Goal: Task Accomplishment & Management: Complete application form

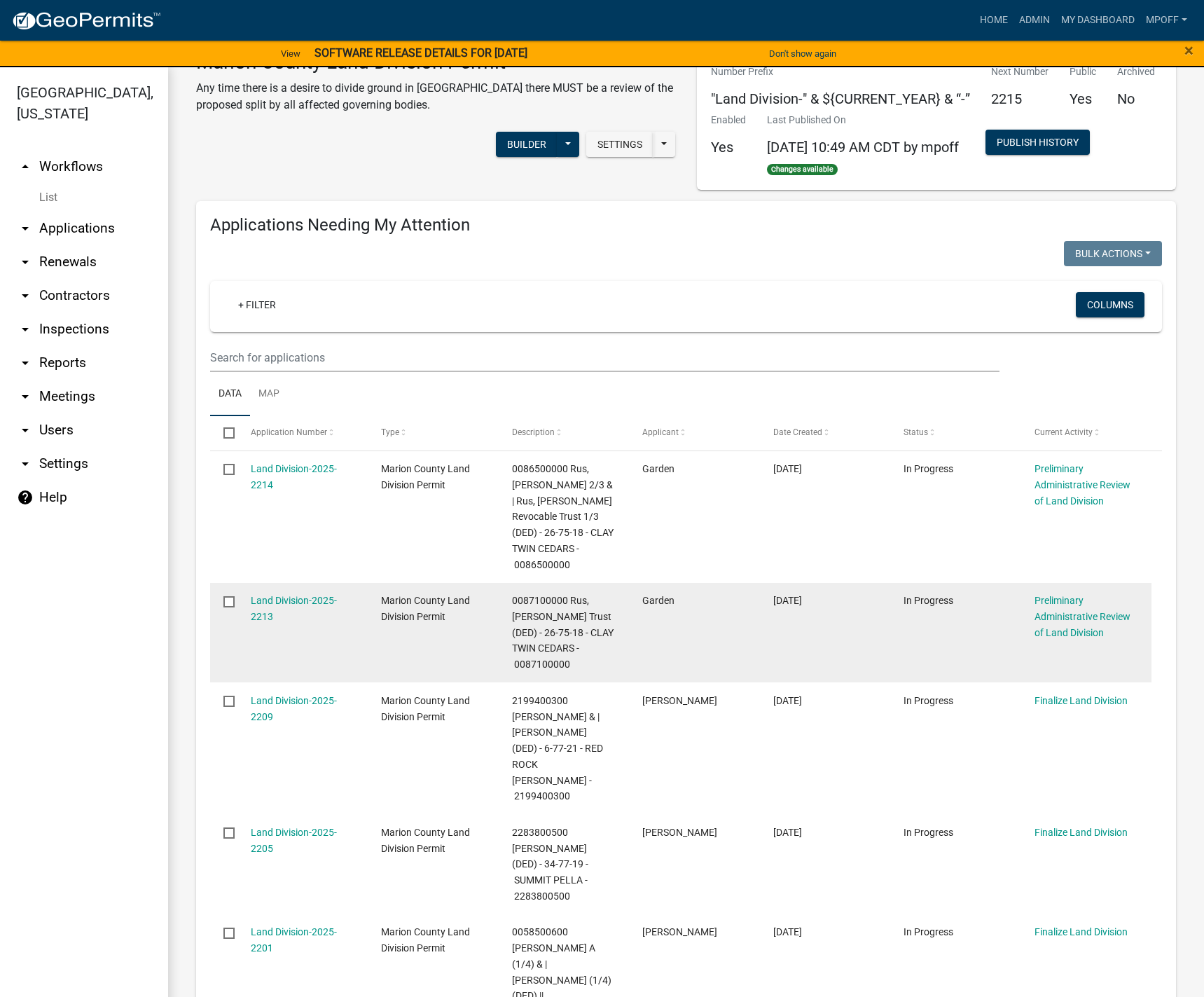
scroll to position [281, 0]
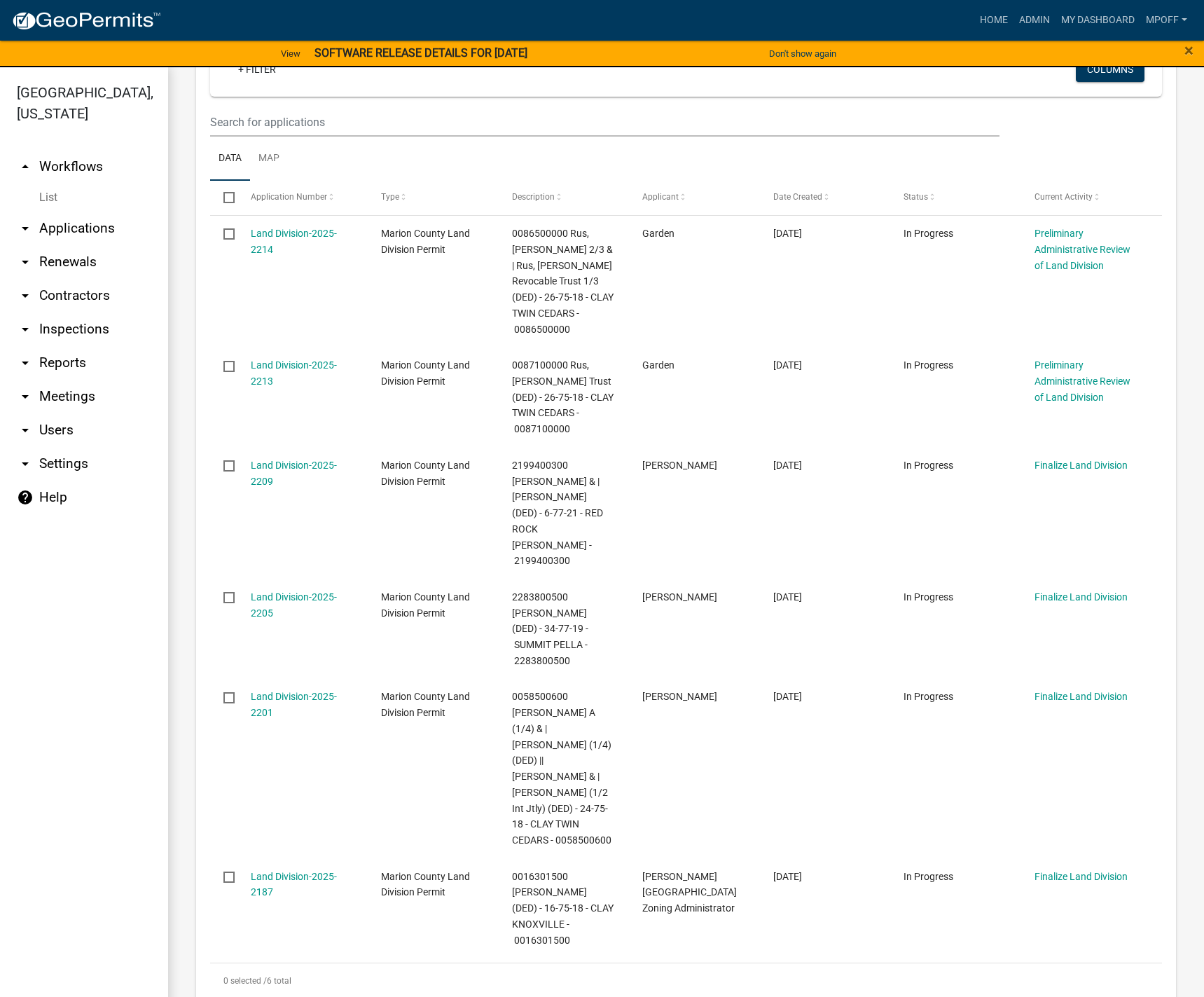
click at [51, 184] on link "List" at bounding box center [84, 197] width 168 height 28
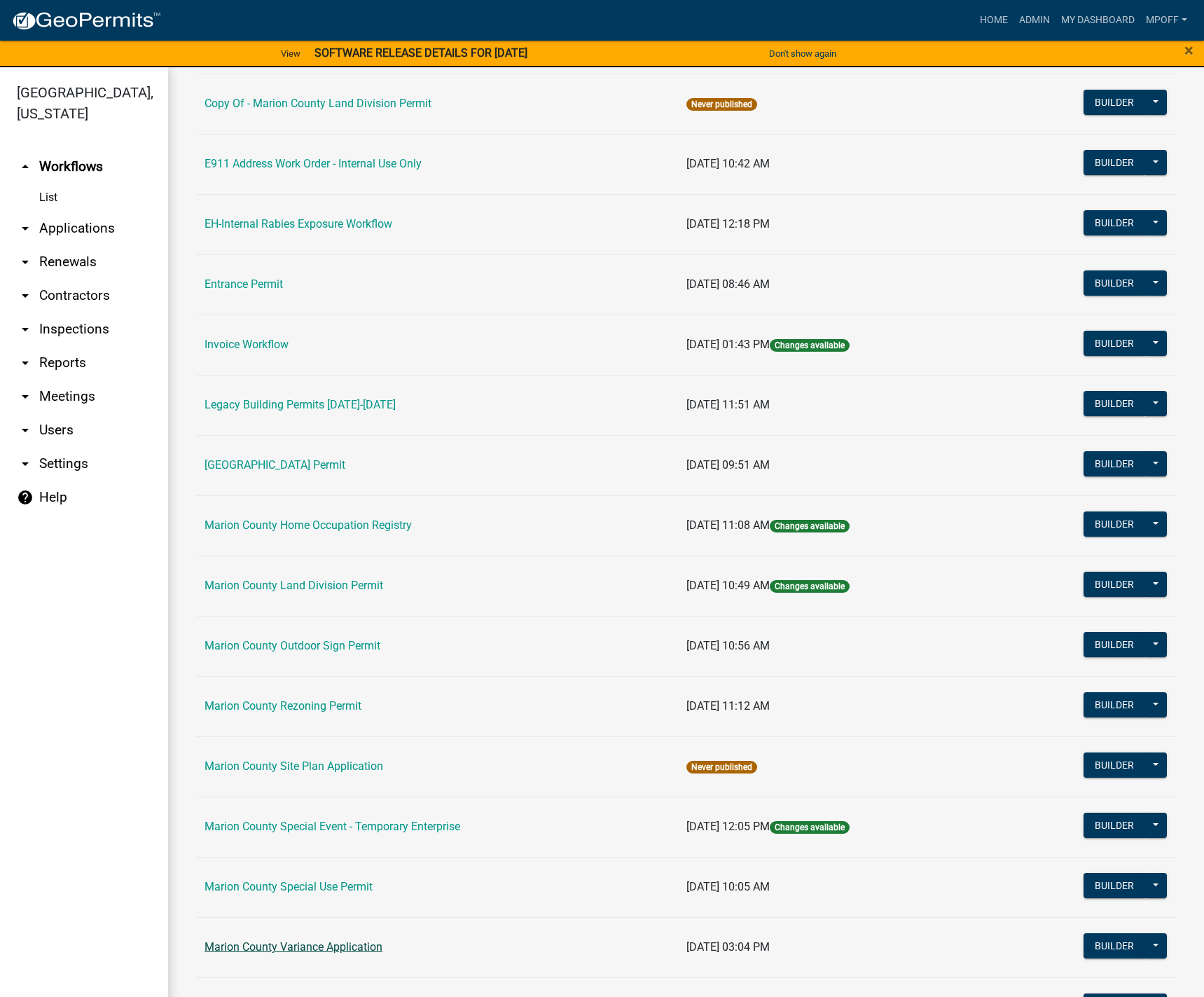
scroll to position [281, 0]
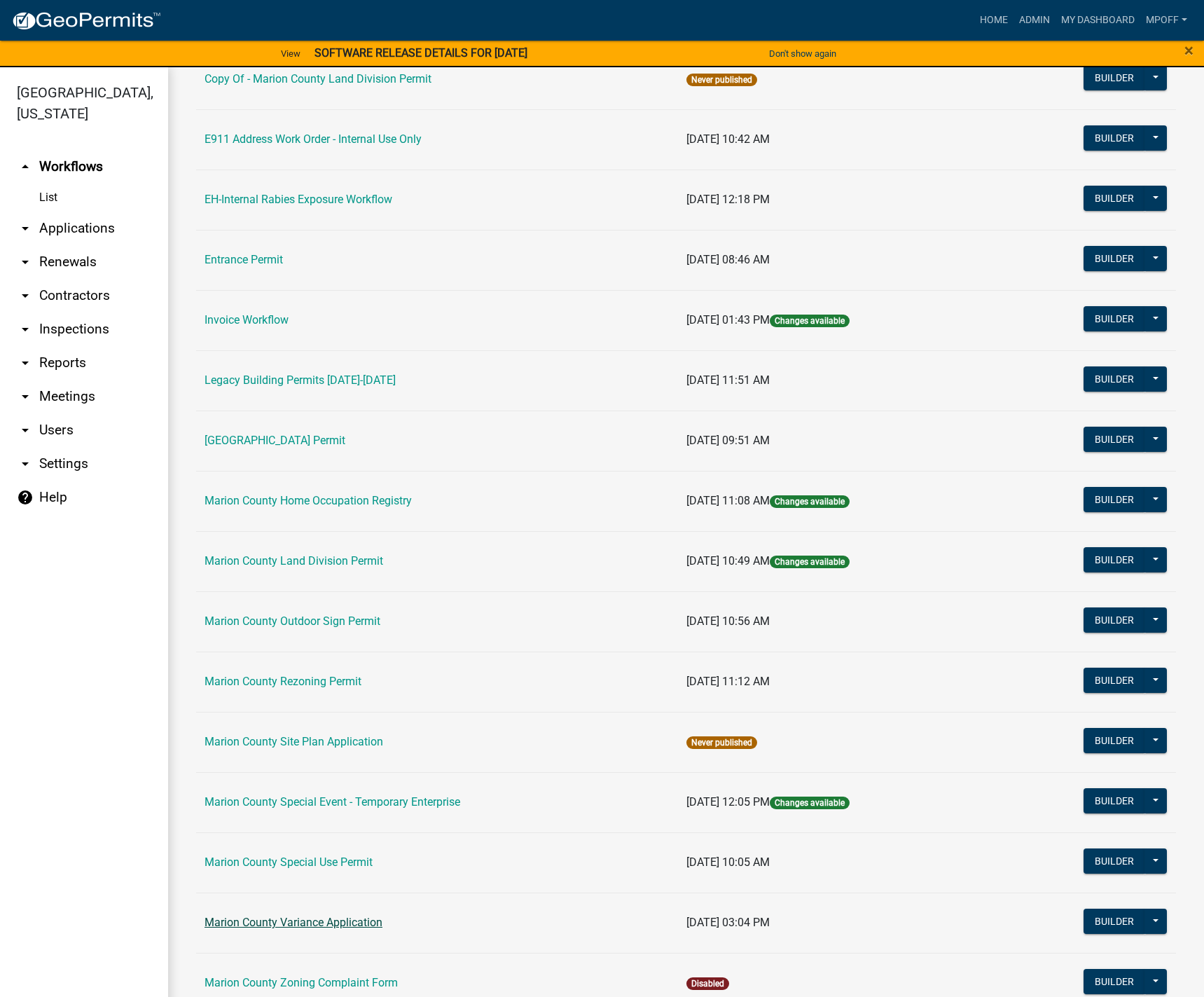
click at [308, 923] on link "Marion County Variance Application" at bounding box center [293, 922] width 178 height 14
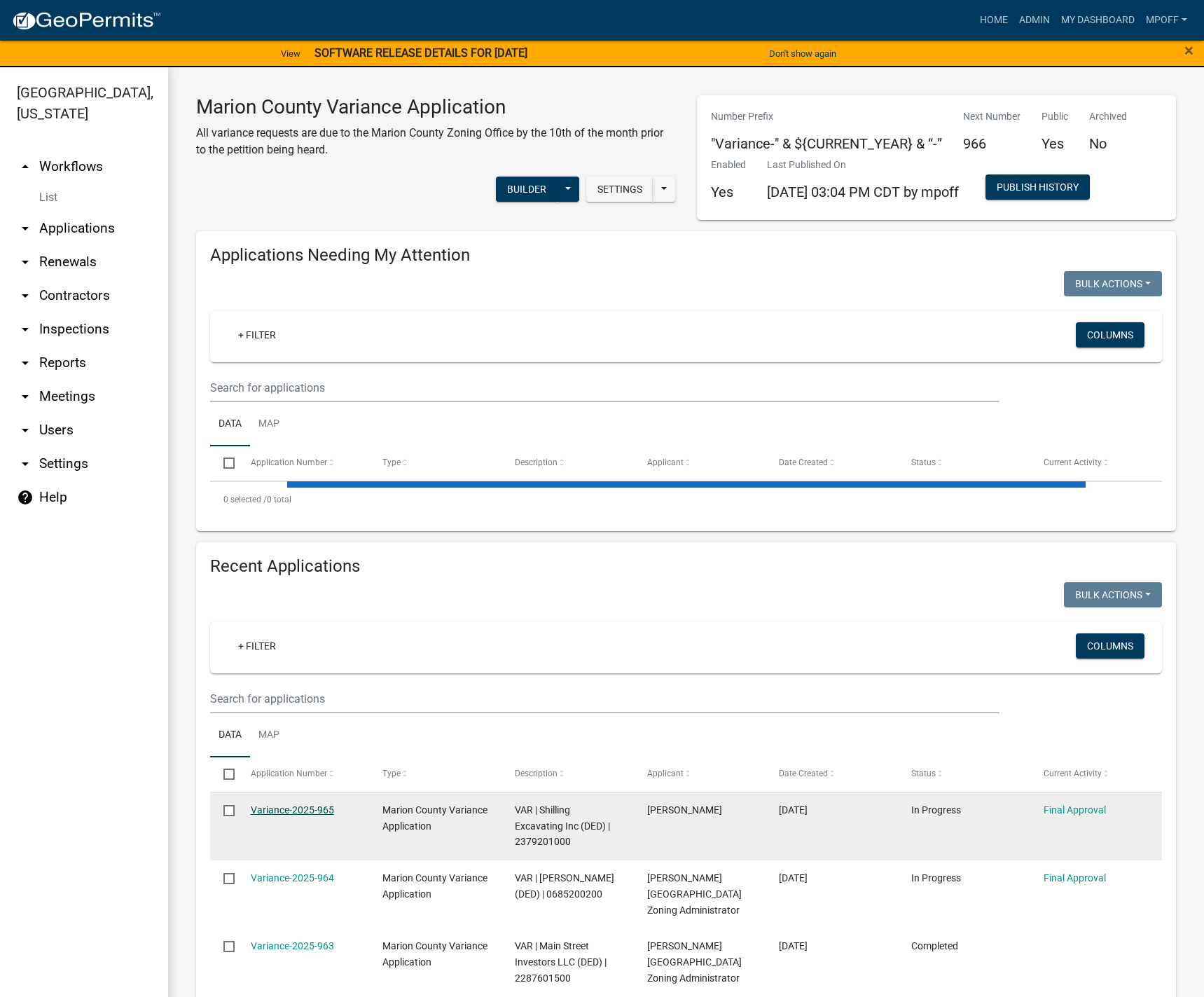
click at [280, 808] on link "Variance-2025-965" at bounding box center [291, 810] width 83 height 11
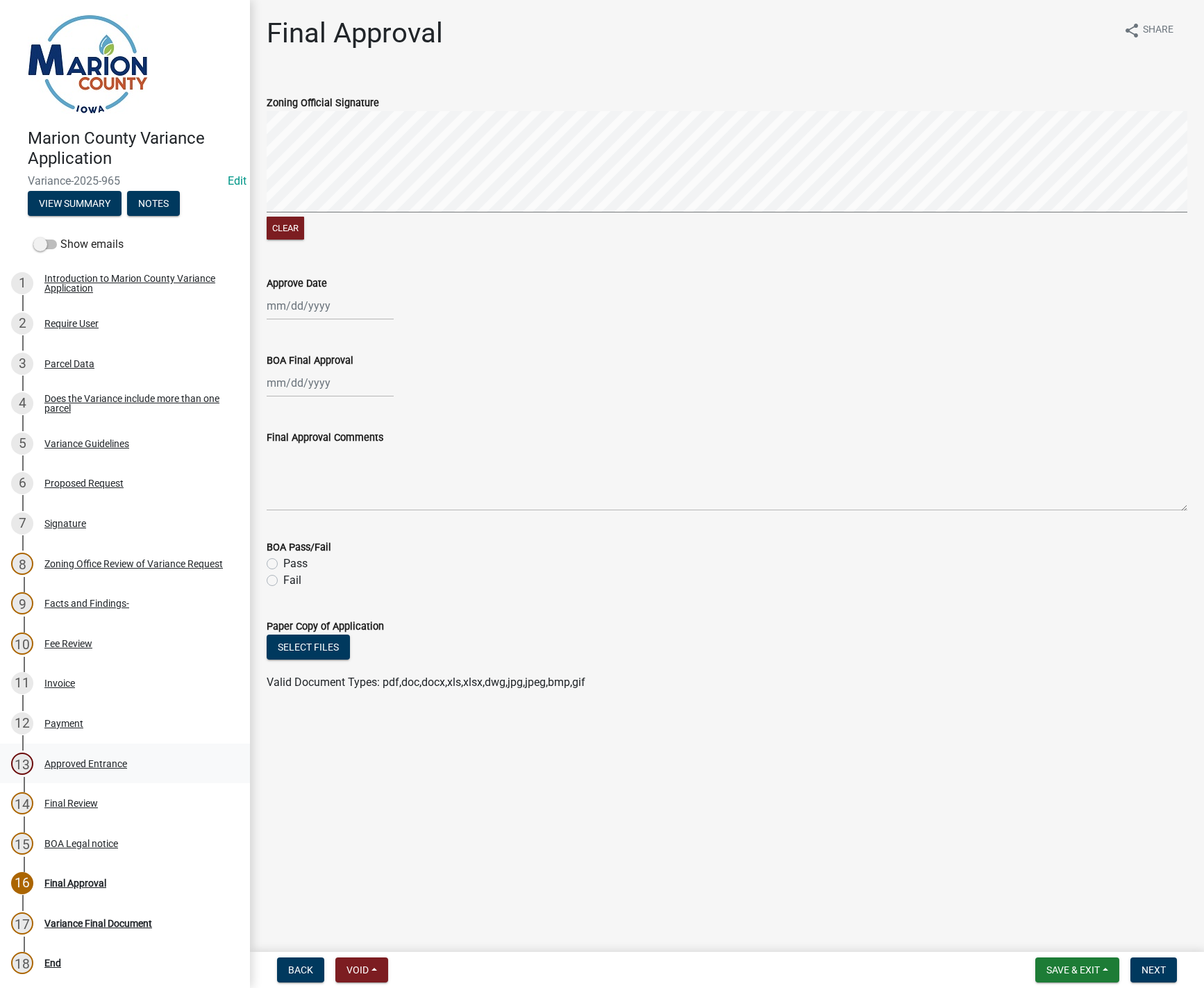
click at [81, 762] on div "Approved Entrance" at bounding box center [85, 763] width 82 height 10
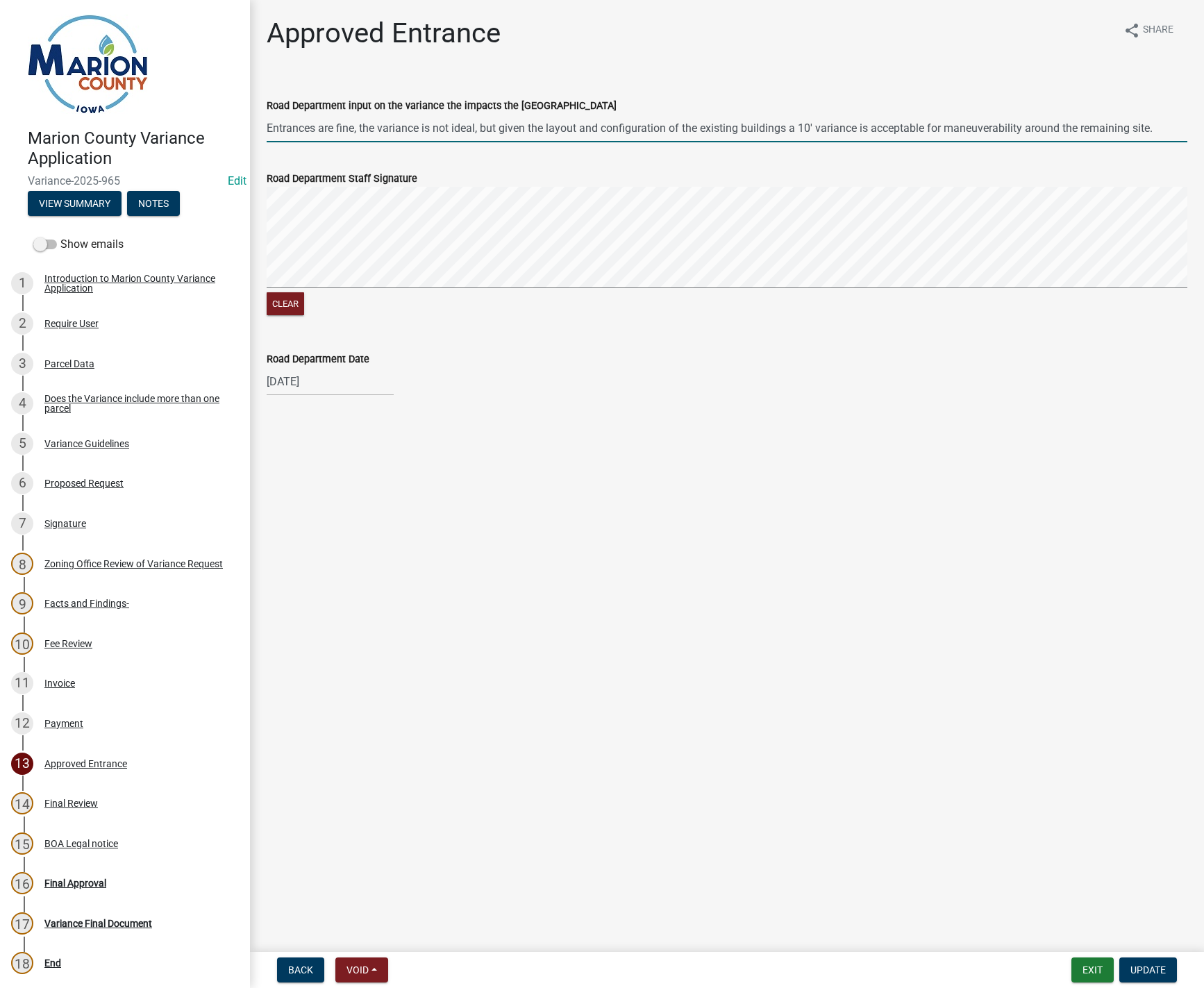
drag, startPoint x: 269, startPoint y: 129, endPoint x: 1188, endPoint y: 128, distance: 919.0
click at [1188, 128] on div "Road Department input on the variance the impacts the County Road Entrances are…" at bounding box center [727, 110] width 941 height 64
click at [1097, 974] on button "Exit" at bounding box center [1092, 970] width 43 height 25
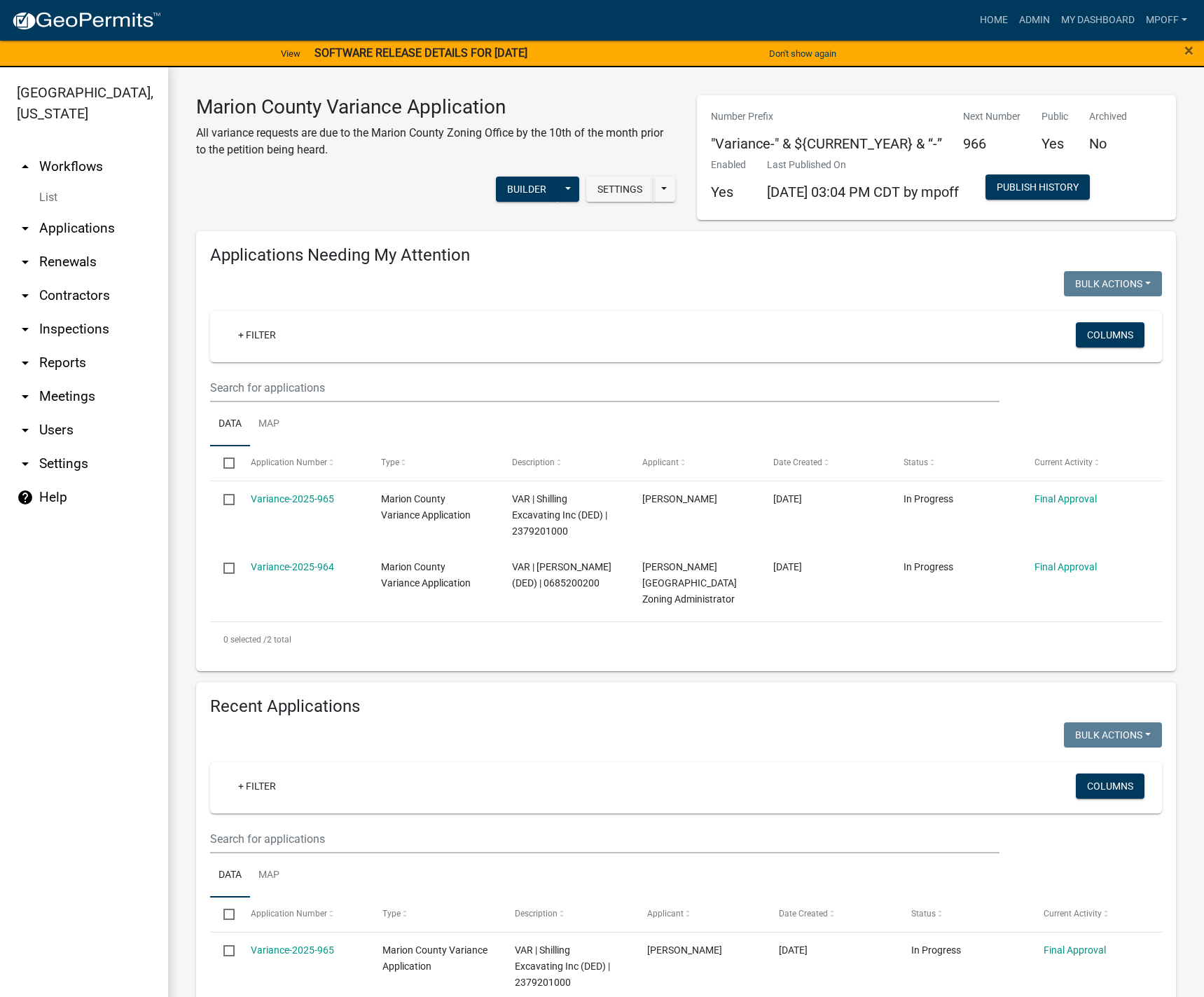
click at [49, 184] on link "List" at bounding box center [84, 197] width 168 height 28
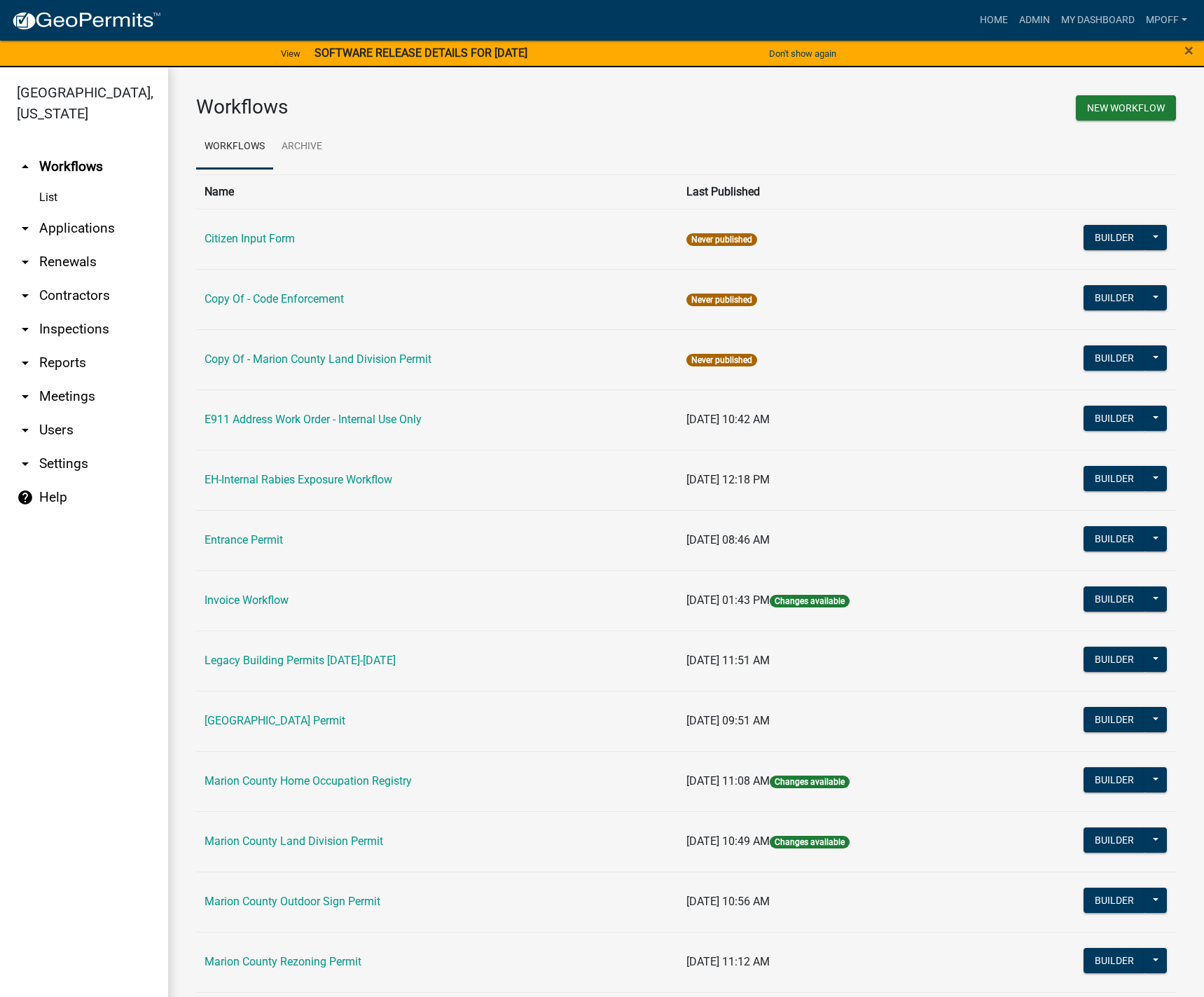
click at [290, 720] on link "[GEOGRAPHIC_DATA] Permit" at bounding box center [275, 720] width 141 height 14
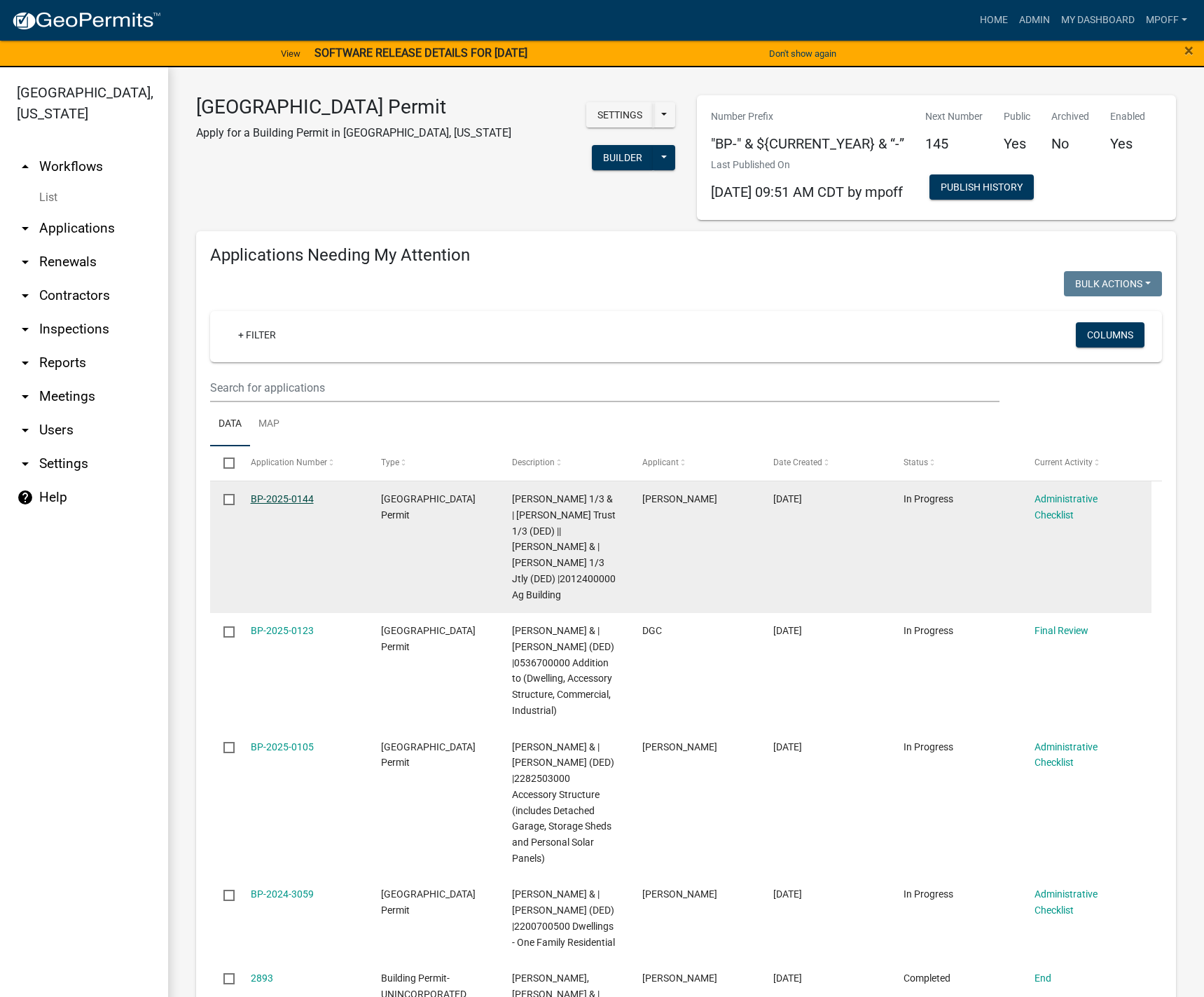
click at [293, 496] on link "BP-2025-0144" at bounding box center [281, 499] width 63 height 11
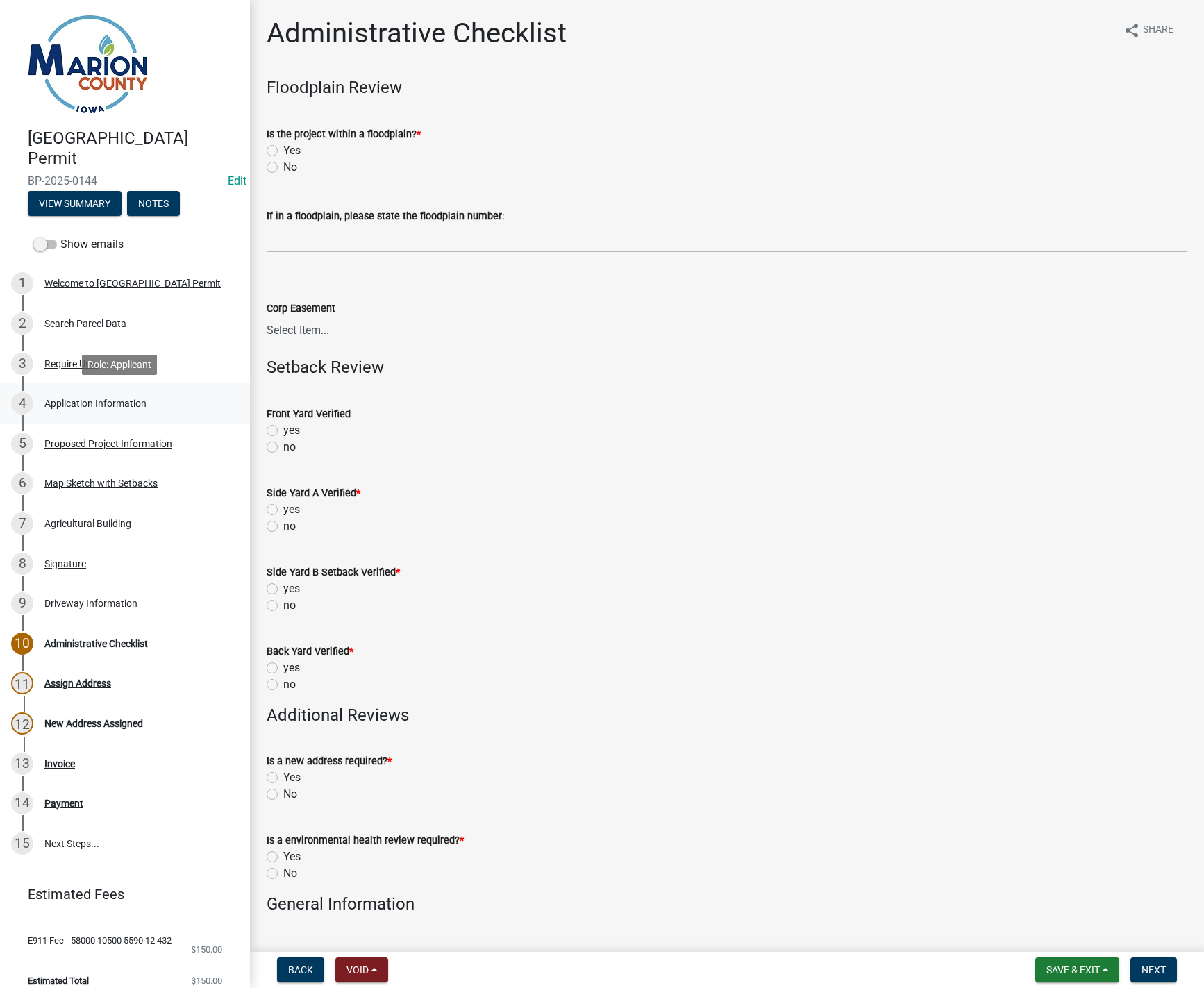
click at [97, 405] on div "Application Information" at bounding box center [95, 403] width 102 height 10
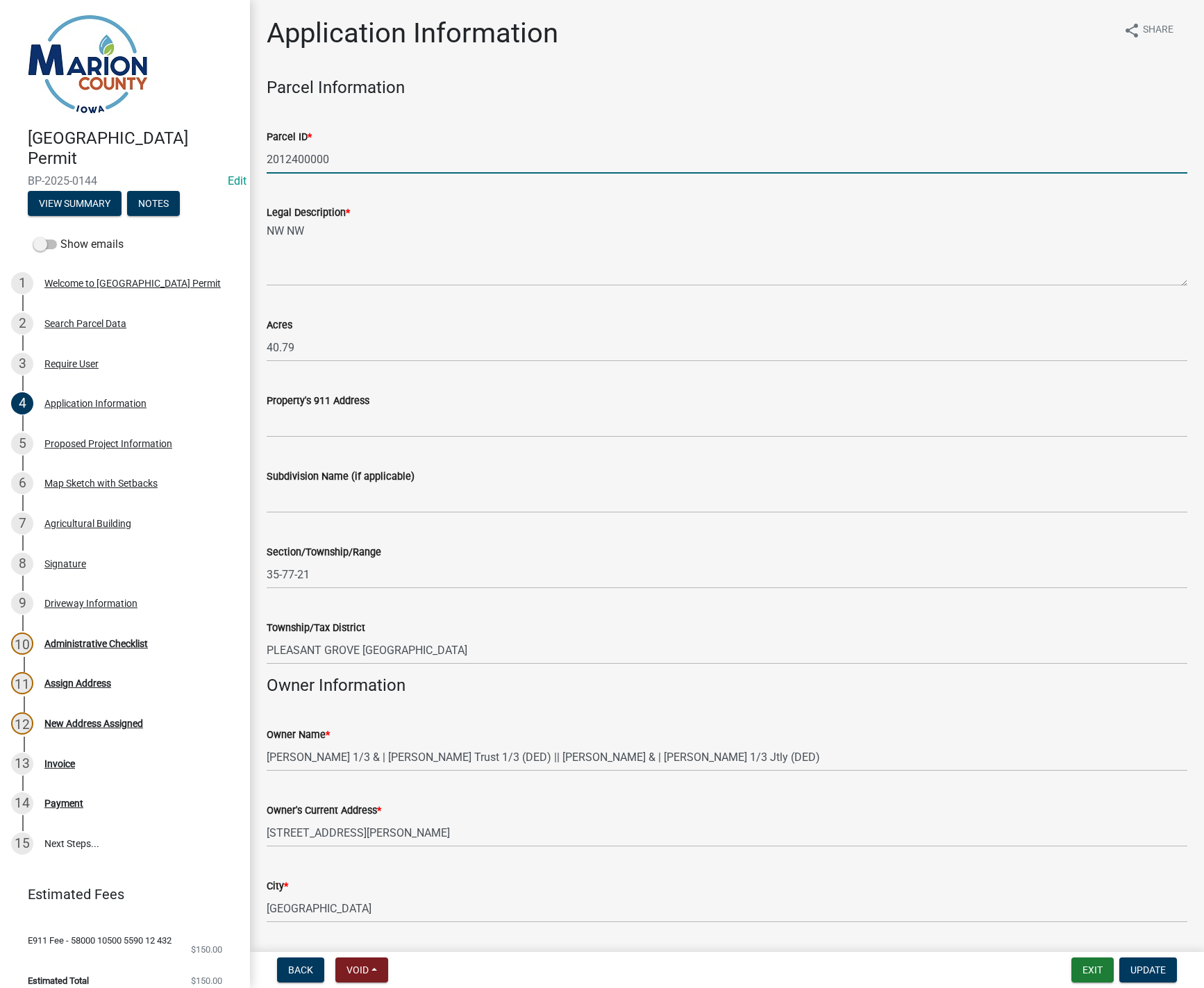
drag, startPoint x: 331, startPoint y: 158, endPoint x: 264, endPoint y: 153, distance: 67.2
click at [264, 153] on div "Parcel ID * 2012400000" at bounding box center [727, 140] width 941 height 64
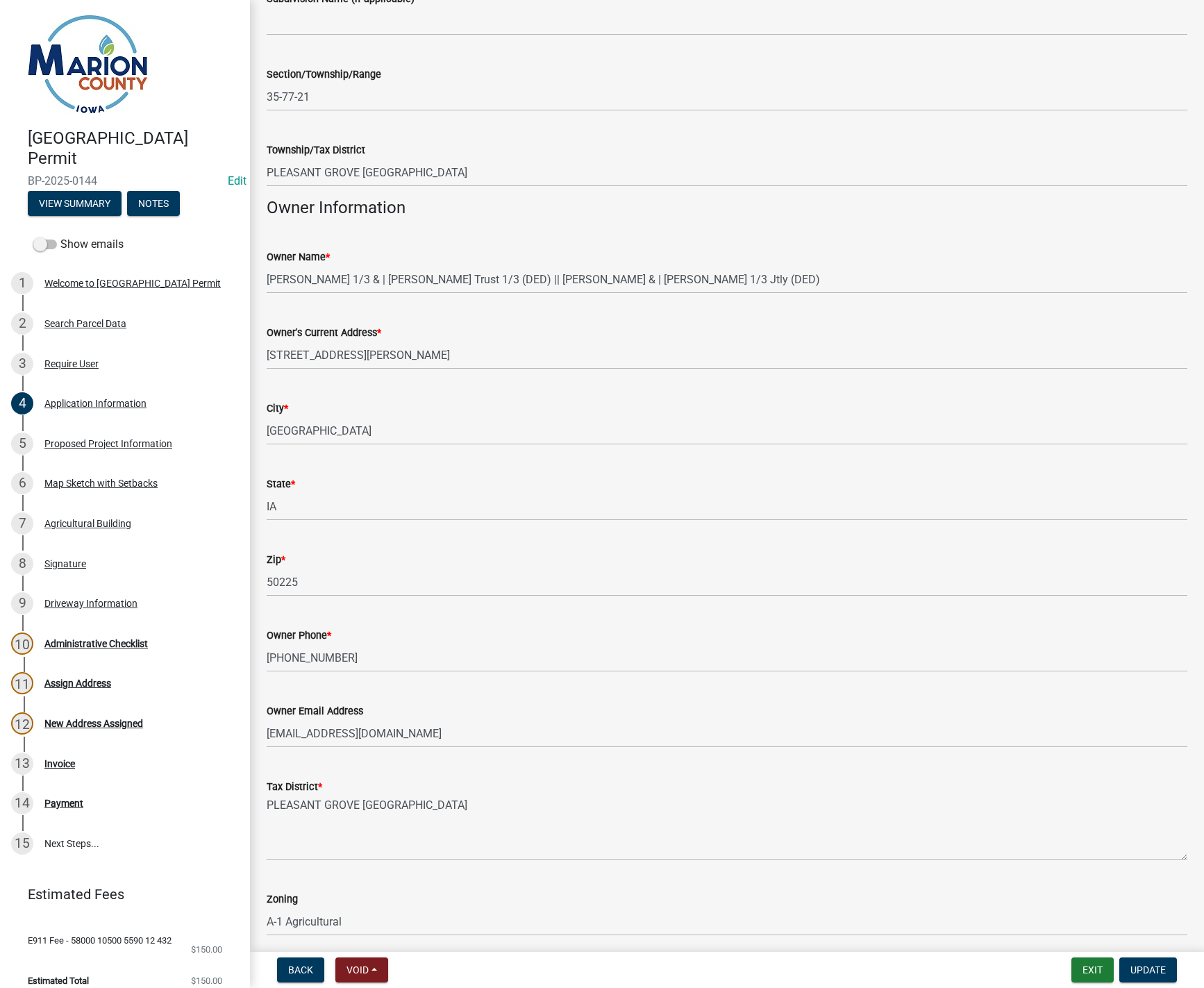
scroll to position [532, 0]
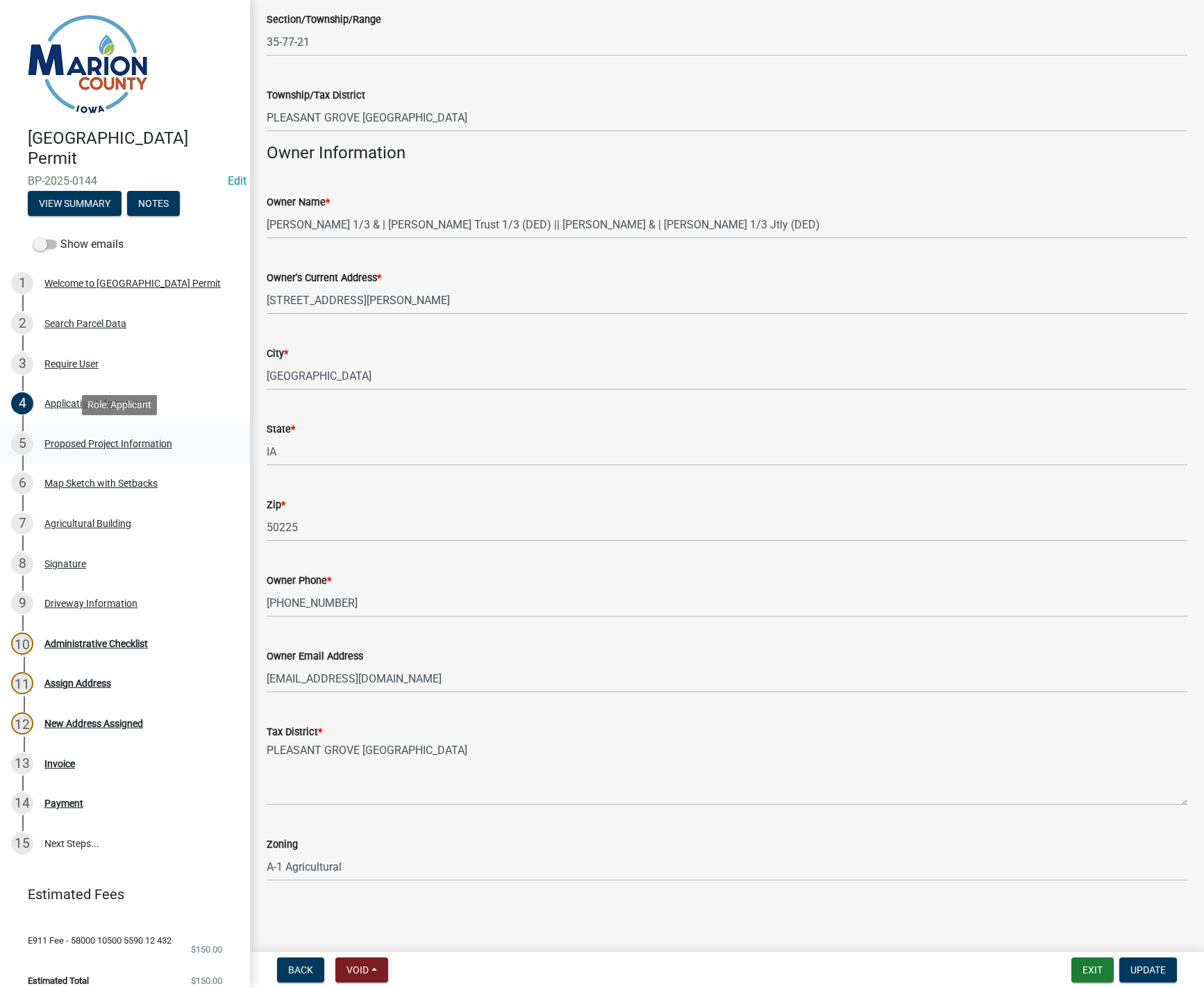
click at [91, 436] on div "5 Proposed Project Information" at bounding box center [119, 444] width 216 height 23
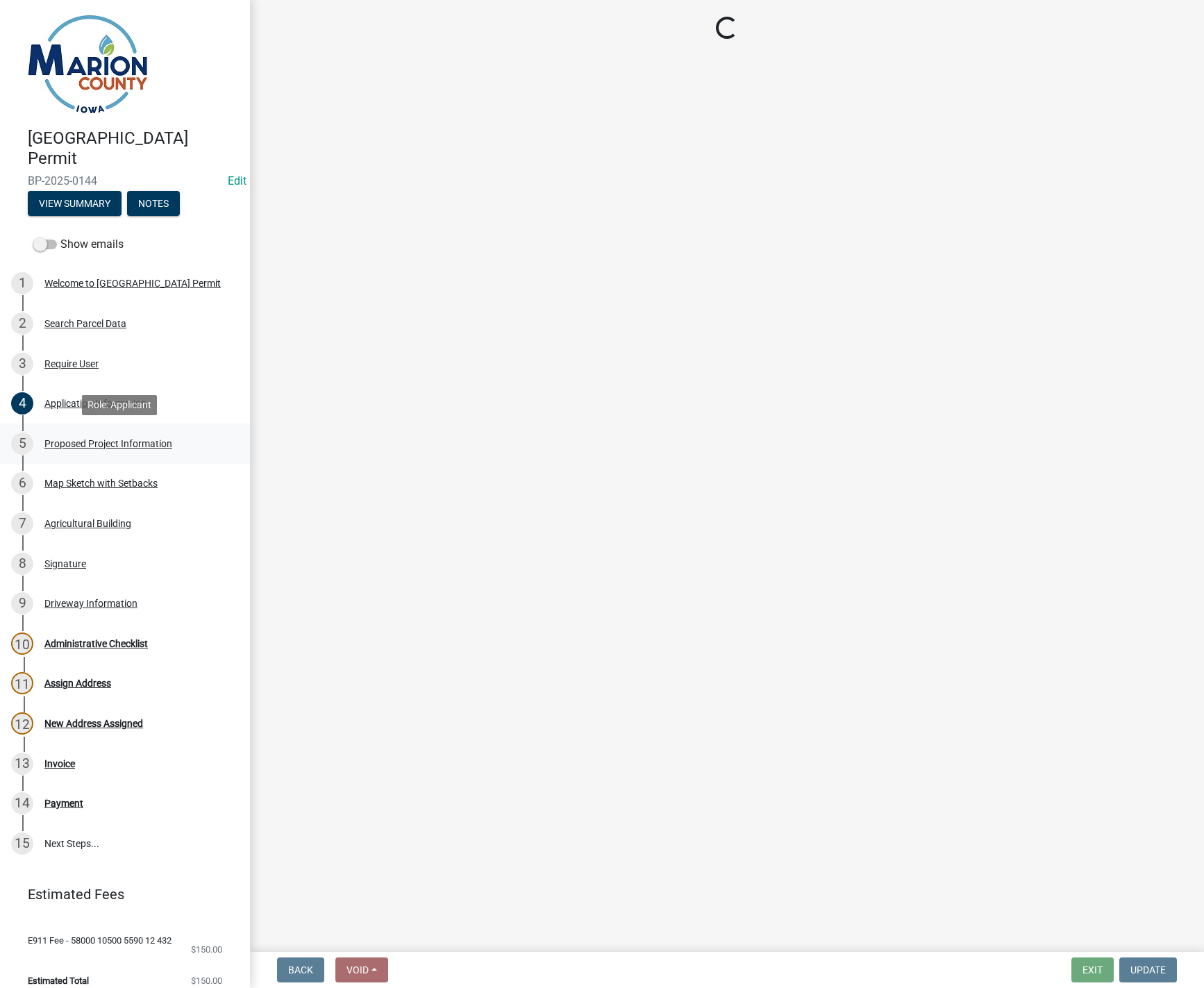
scroll to position [0, 0]
select select "fd713e42-9fa4-4e92-8662-fa539ec4b1a2"
select select "f37e860c-a887-41e0-a466-b738e3b0a2db"
select select "065d24aa-3ada-417f-a972-92ea53cc0ddb"
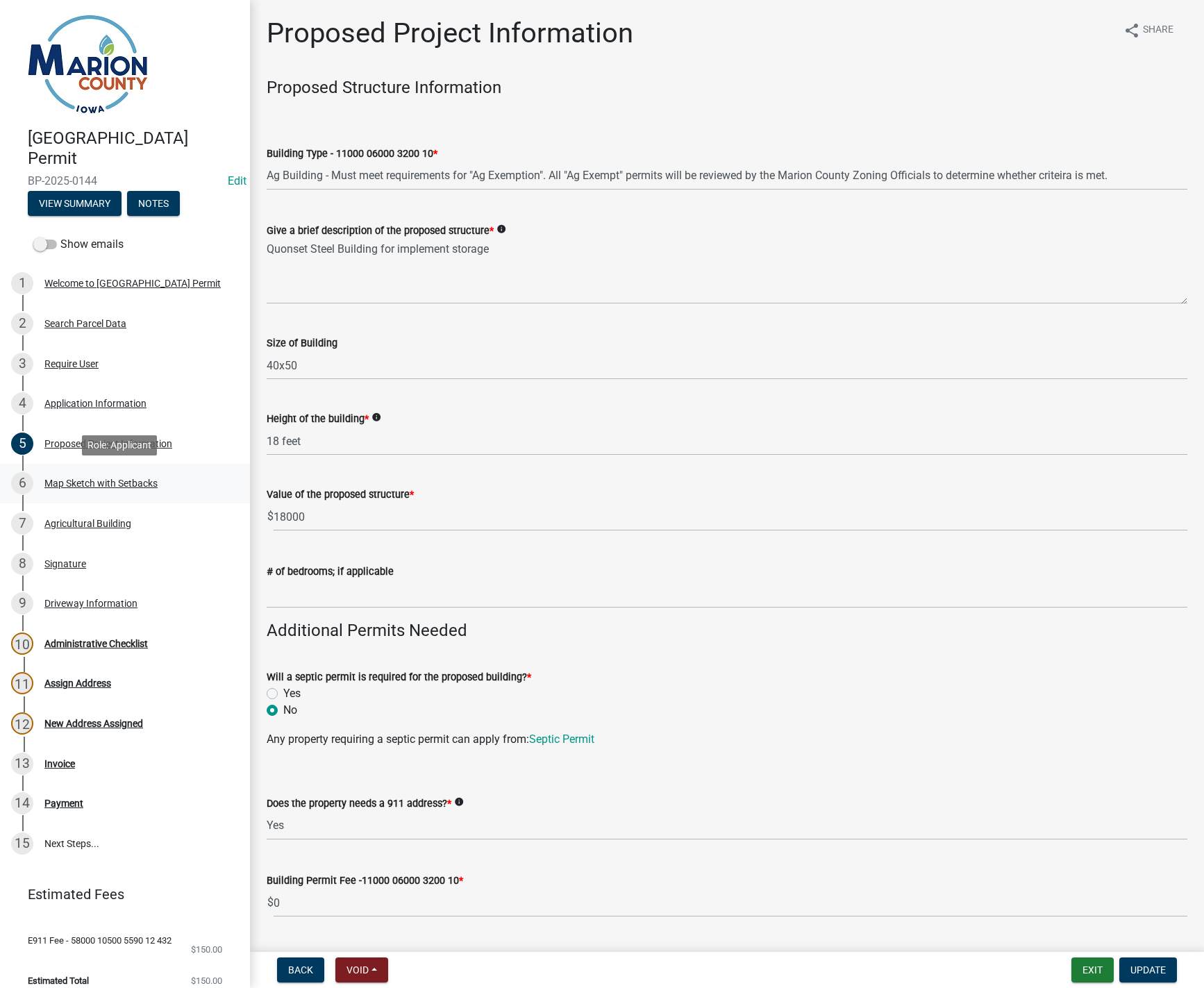
click at [70, 478] on div "Map Sketch with Setbacks" at bounding box center [100, 483] width 113 height 10
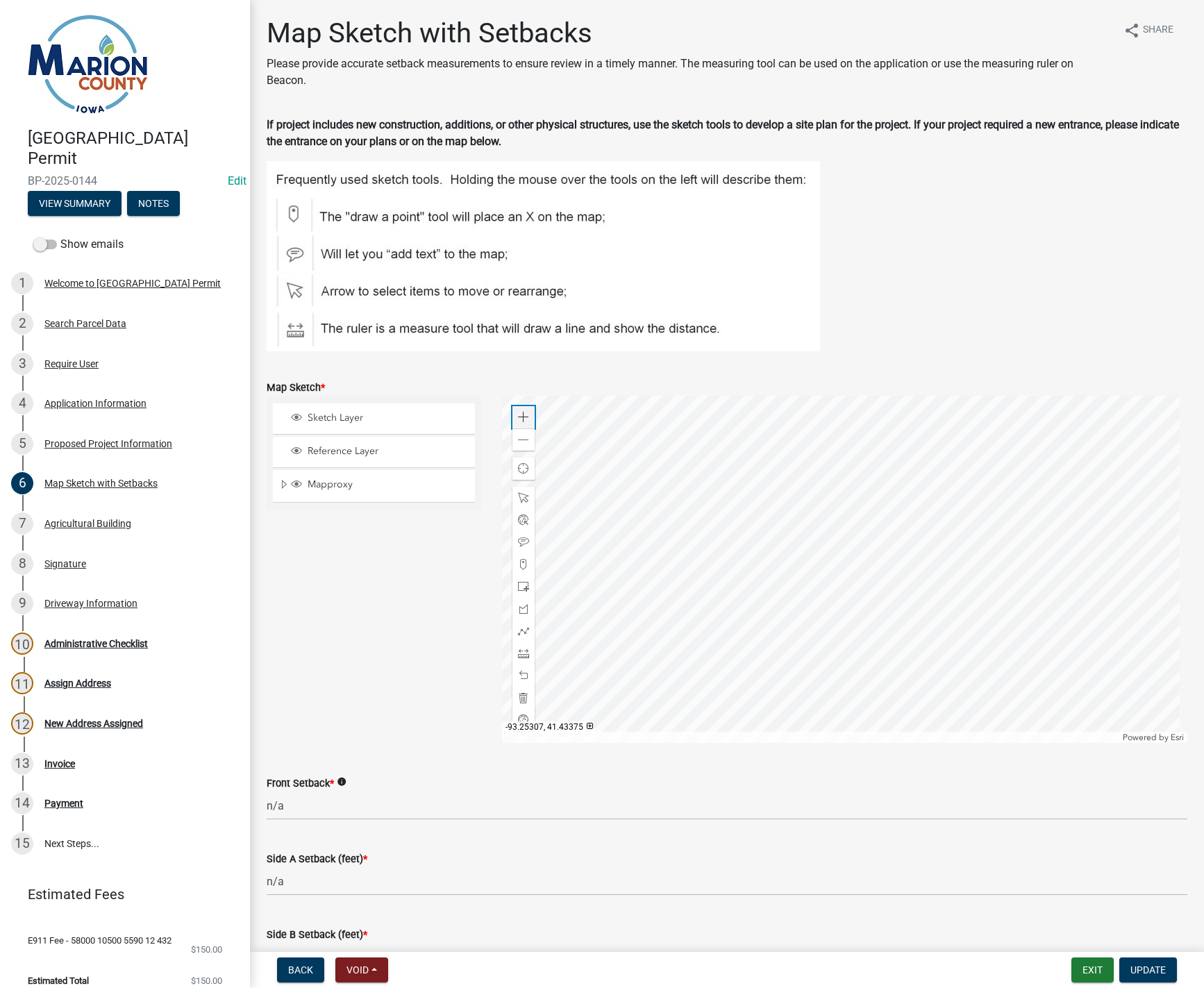
click at [518, 417] on span at bounding box center [523, 417] width 11 height 11
click at [522, 439] on span at bounding box center [523, 440] width 11 height 11
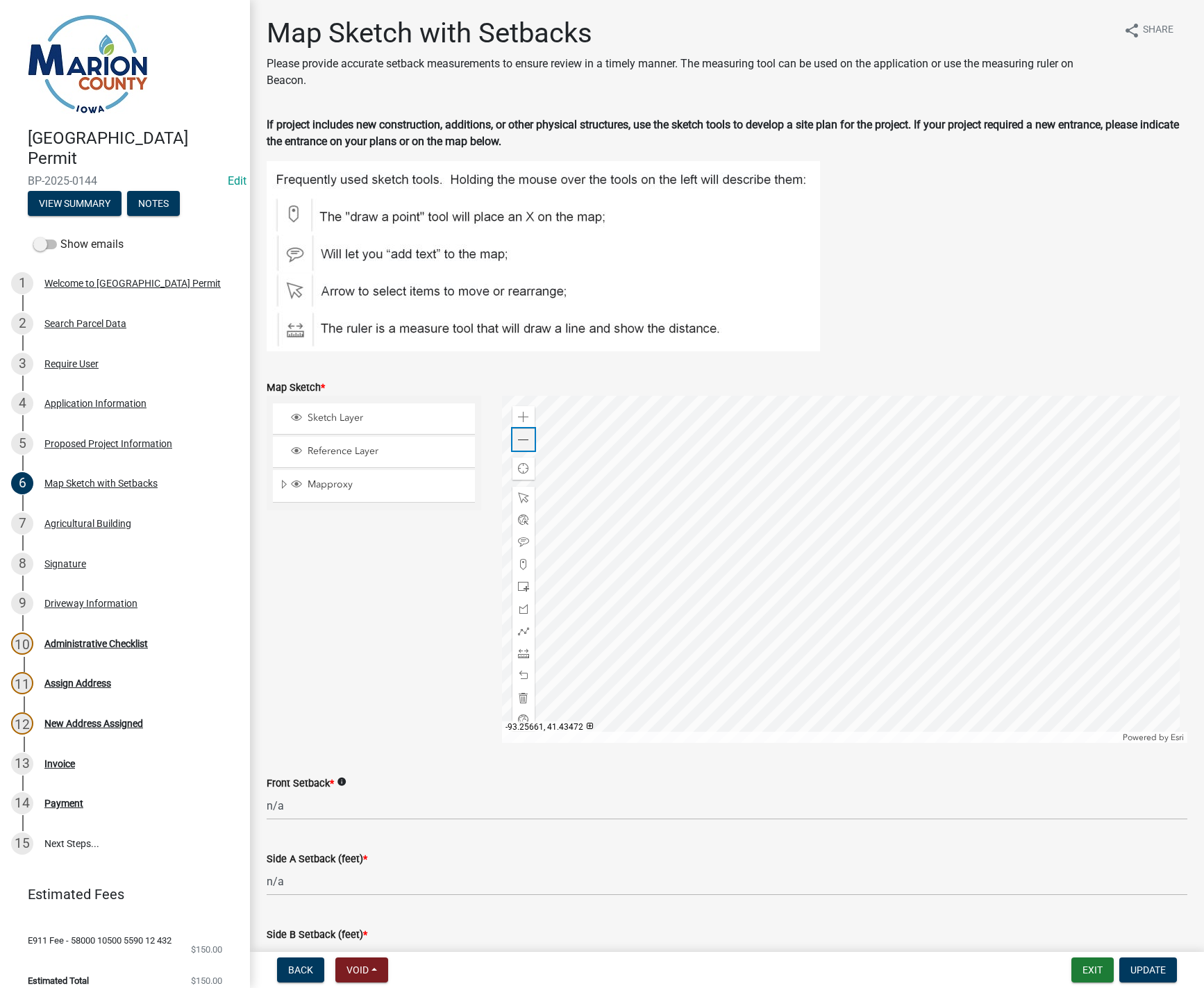
click at [513, 437] on div "Zoom out" at bounding box center [523, 439] width 23 height 23
click at [526, 415] on span at bounding box center [523, 417] width 11 height 11
click at [525, 416] on span at bounding box center [523, 417] width 11 height 11
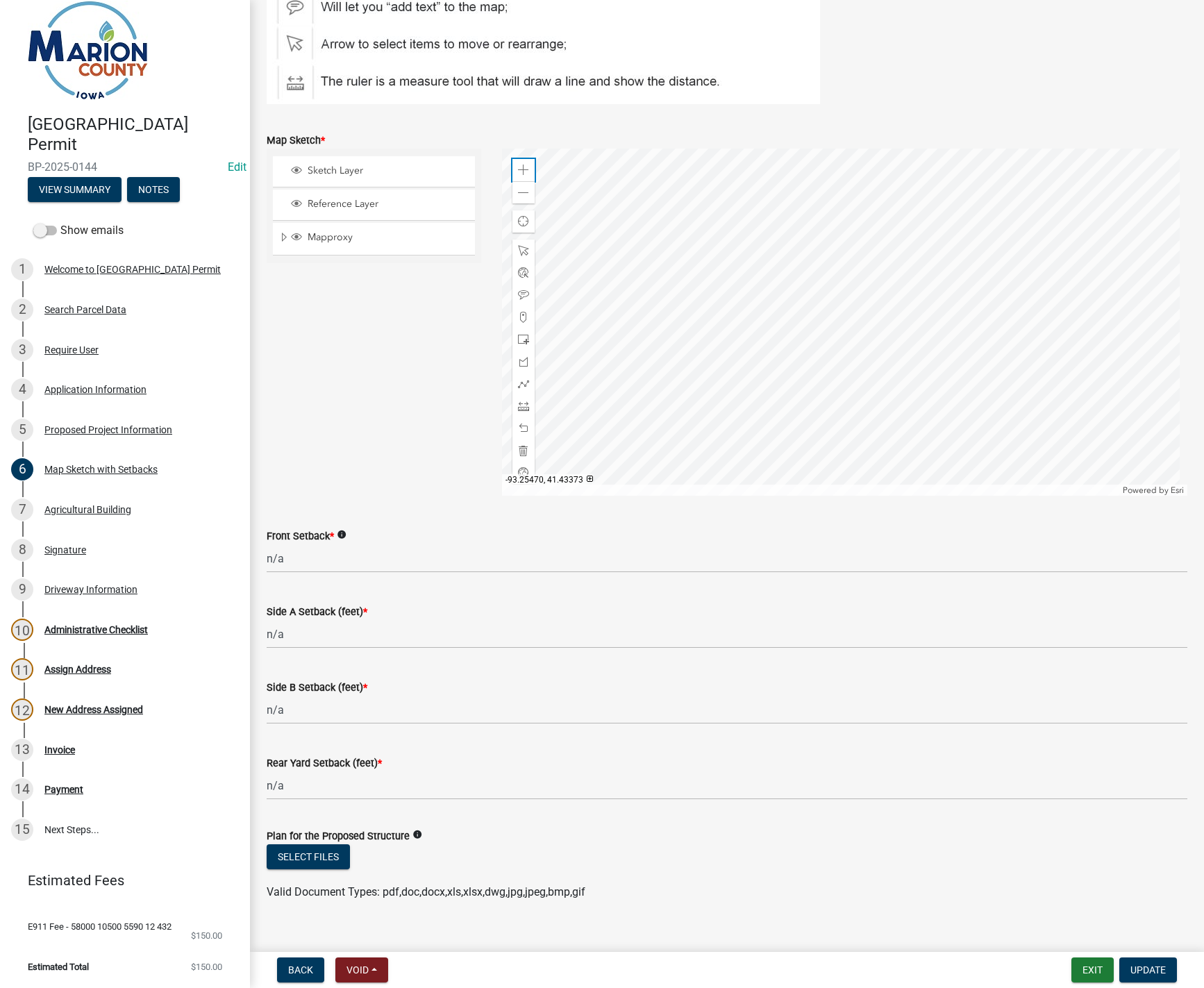
scroll to position [268, 0]
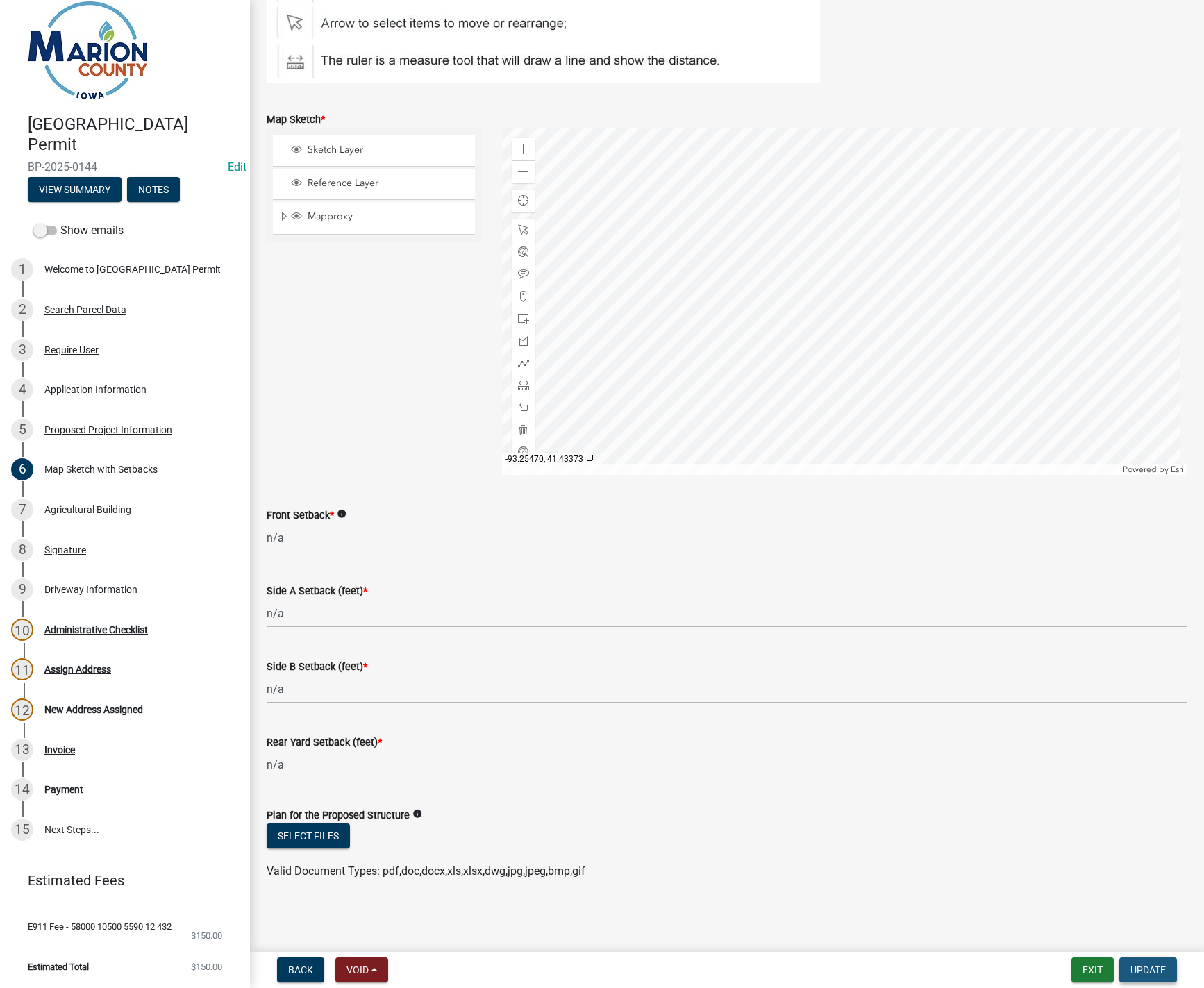
click at [1148, 972] on span "Update" at bounding box center [1147, 970] width 35 height 11
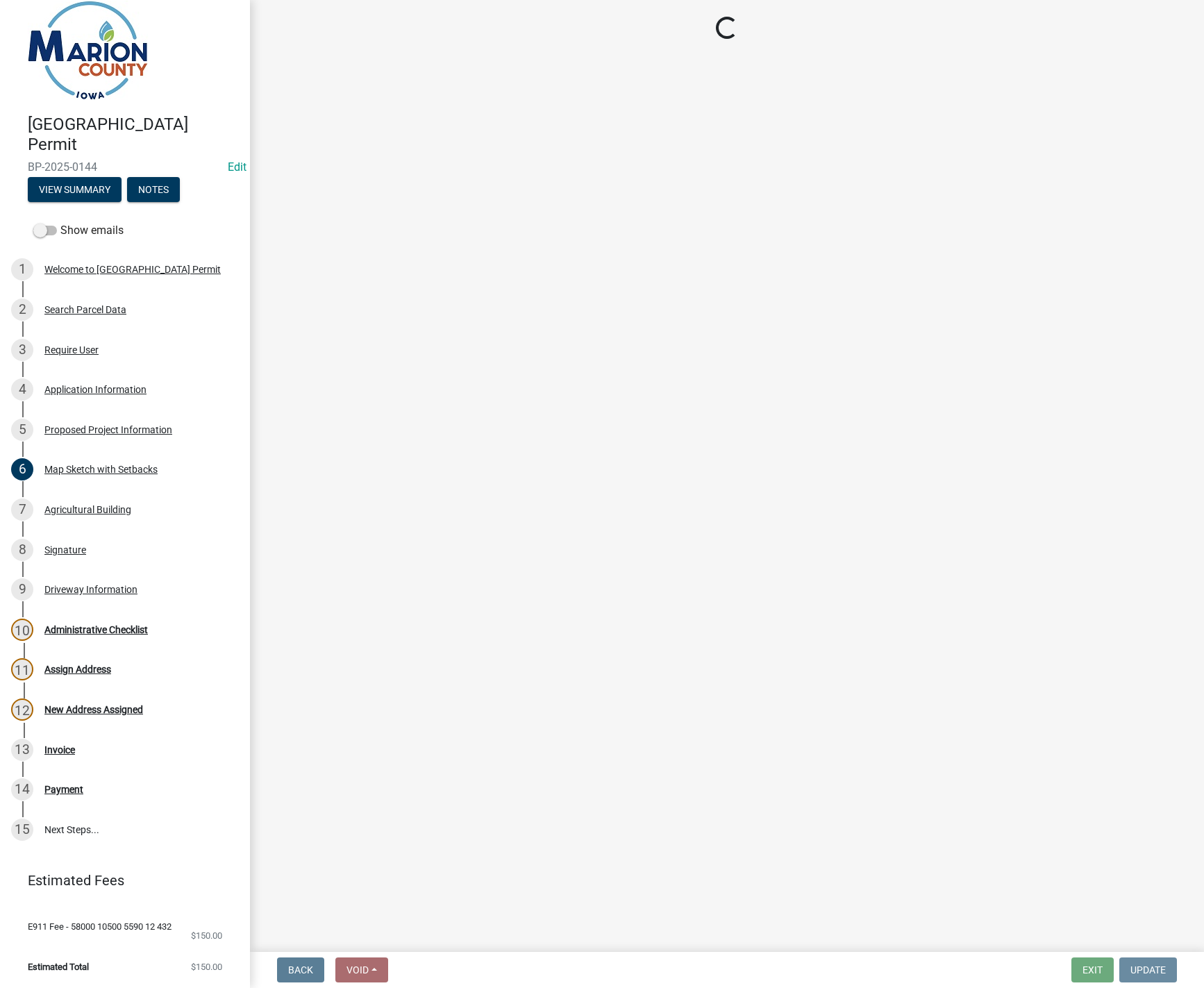
scroll to position [0, 0]
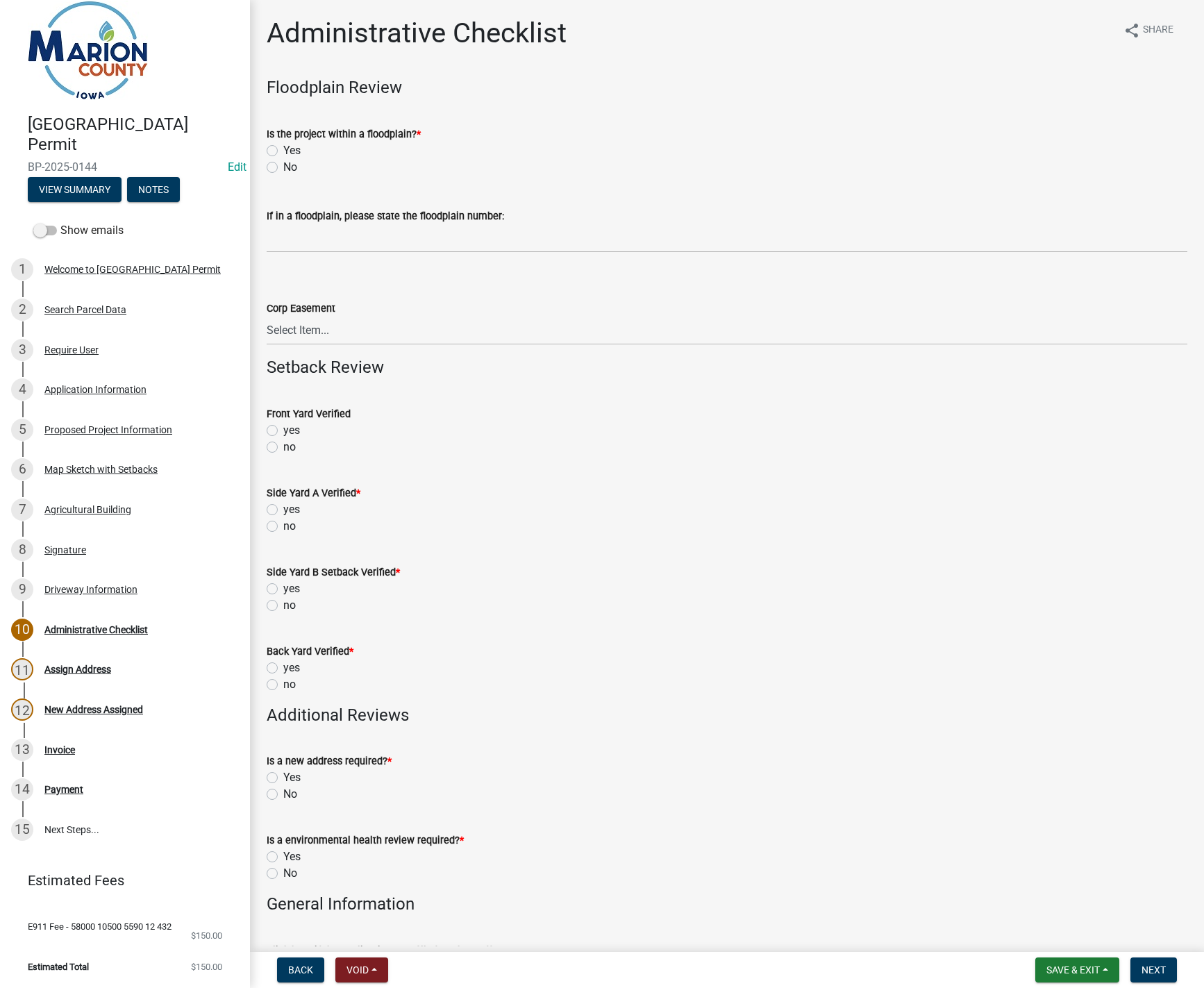
click at [283, 166] on label "No" at bounding box center [290, 168] width 14 height 16
click at [283, 166] on input "No" at bounding box center [288, 164] width 9 height 9
radio input "true"
click at [283, 452] on label "no" at bounding box center [290, 447] width 13 height 16
click at [283, 448] on input "no" at bounding box center [288, 444] width 9 height 9
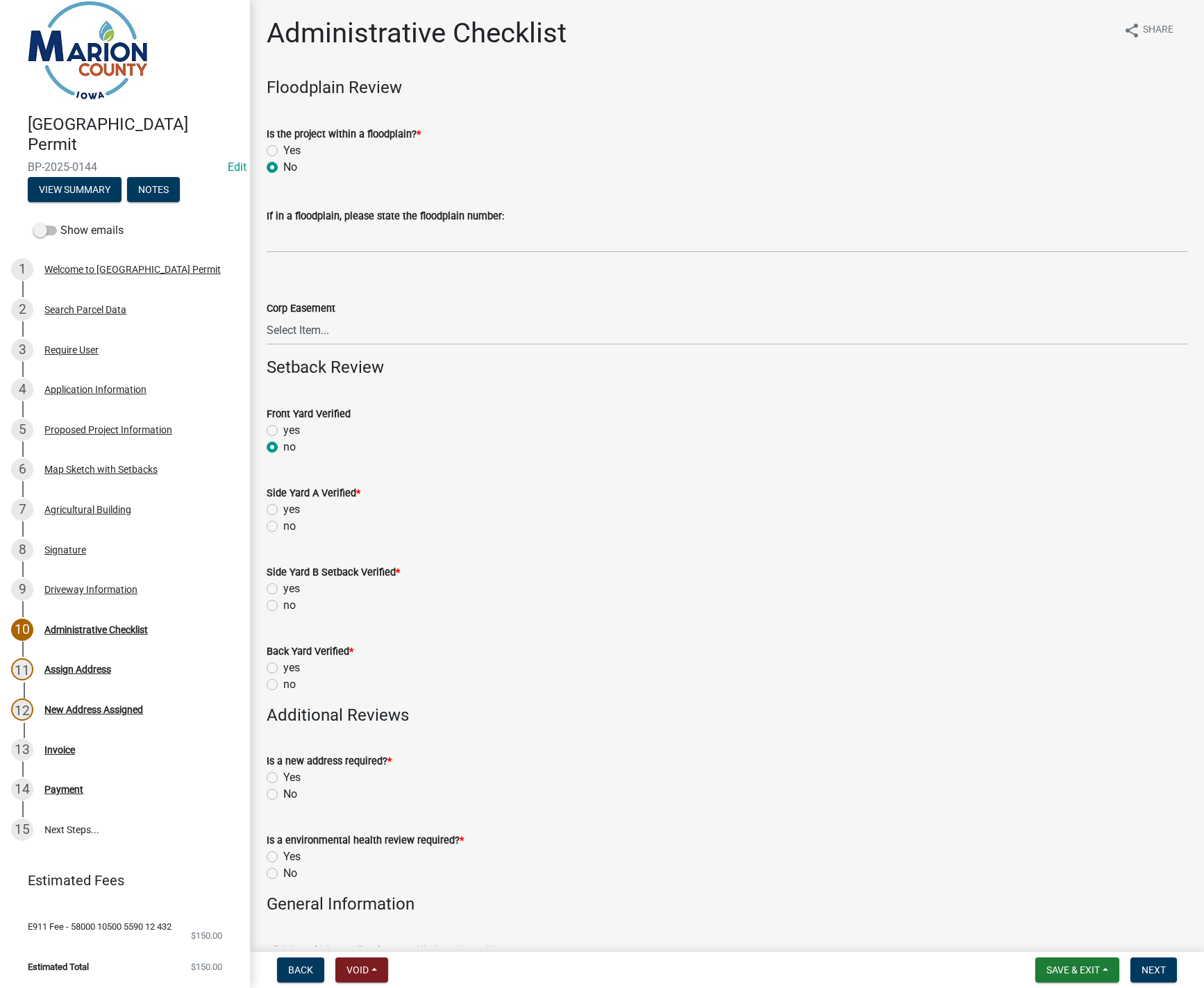
radio input "true"
click at [283, 529] on label "no" at bounding box center [290, 526] width 13 height 16
click at [283, 527] on input "no" at bounding box center [288, 523] width 9 height 9
radio input "true"
click at [283, 608] on label "no" at bounding box center [290, 605] width 13 height 16
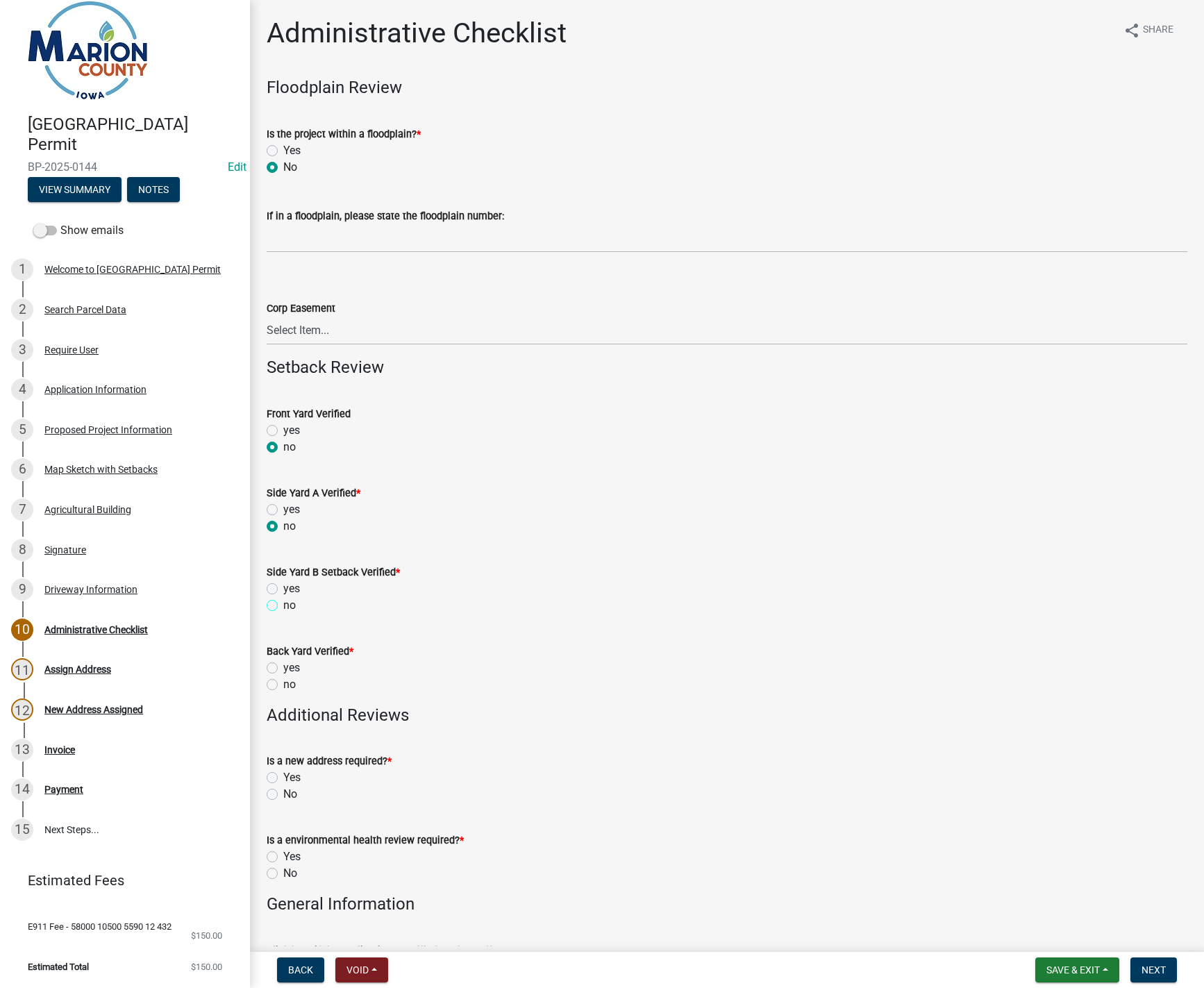
click at [283, 606] on input "no" at bounding box center [288, 601] width 9 height 9
radio input "true"
click at [283, 683] on label "no" at bounding box center [290, 685] width 13 height 16
click at [283, 683] on input "no" at bounding box center [288, 681] width 9 height 9
radio input "true"
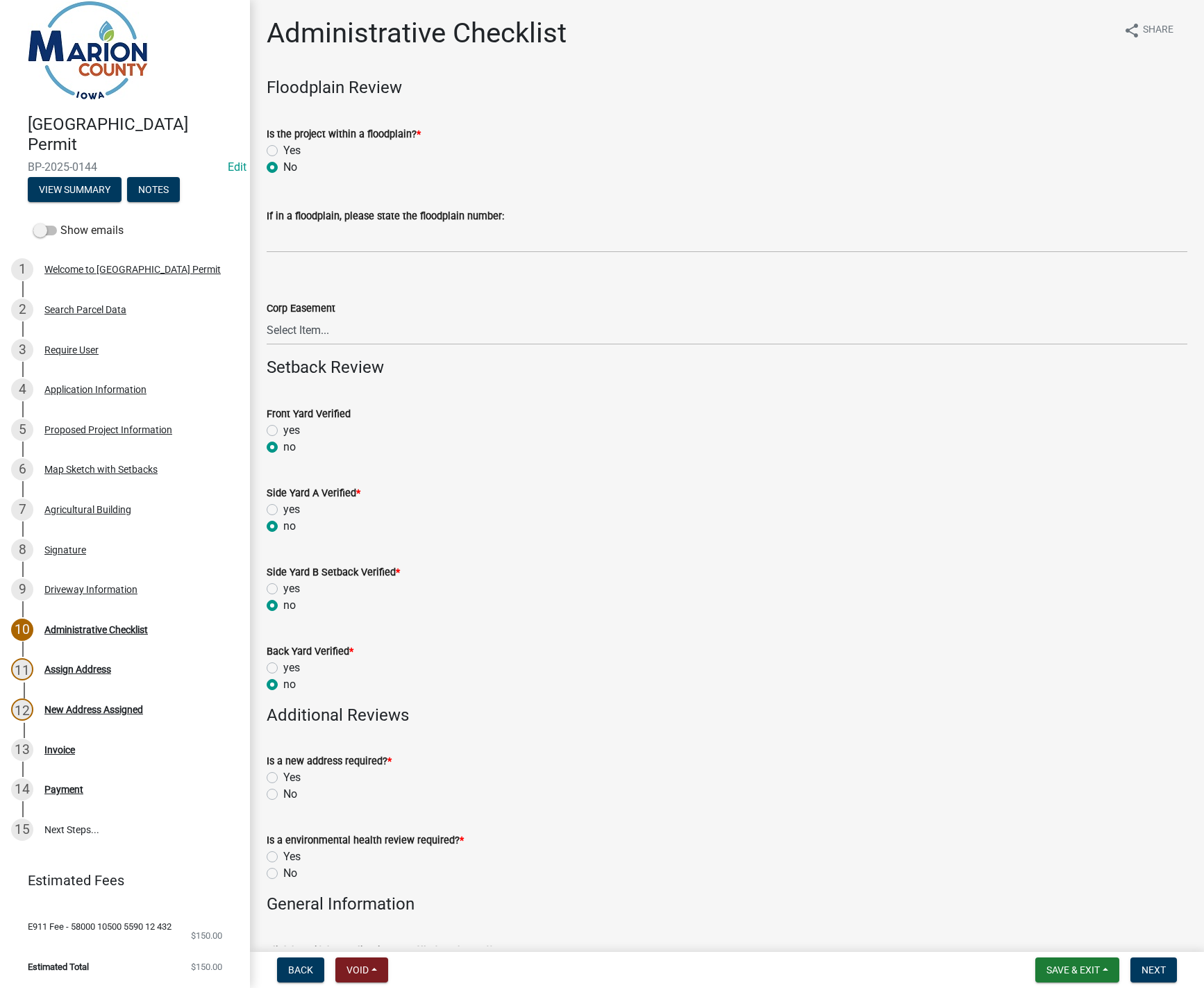
click at [283, 779] on label "Yes" at bounding box center [291, 778] width 17 height 16
click at [283, 779] on input "Yes" at bounding box center [288, 774] width 9 height 9
radio input "true"
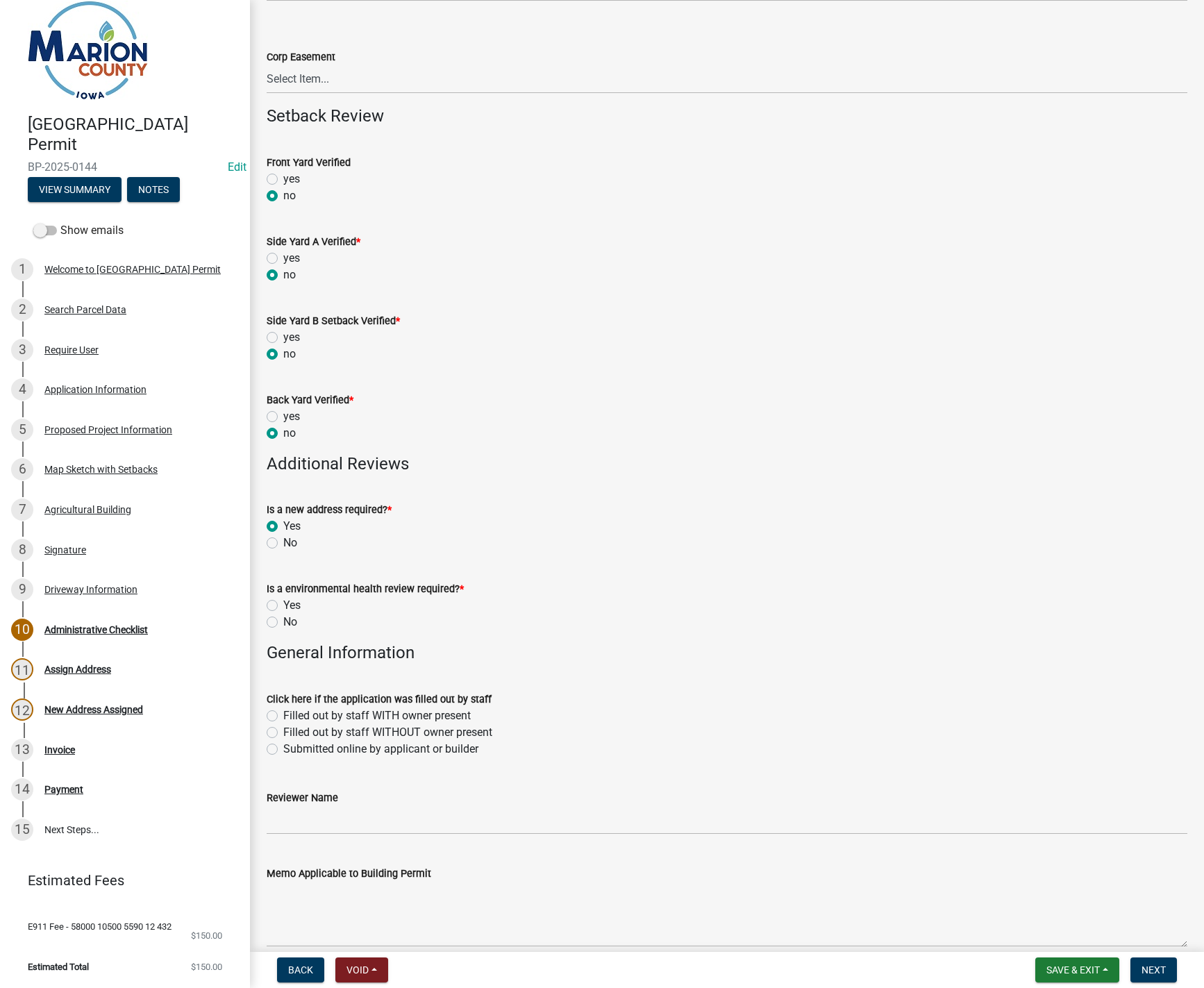
scroll to position [278, 0]
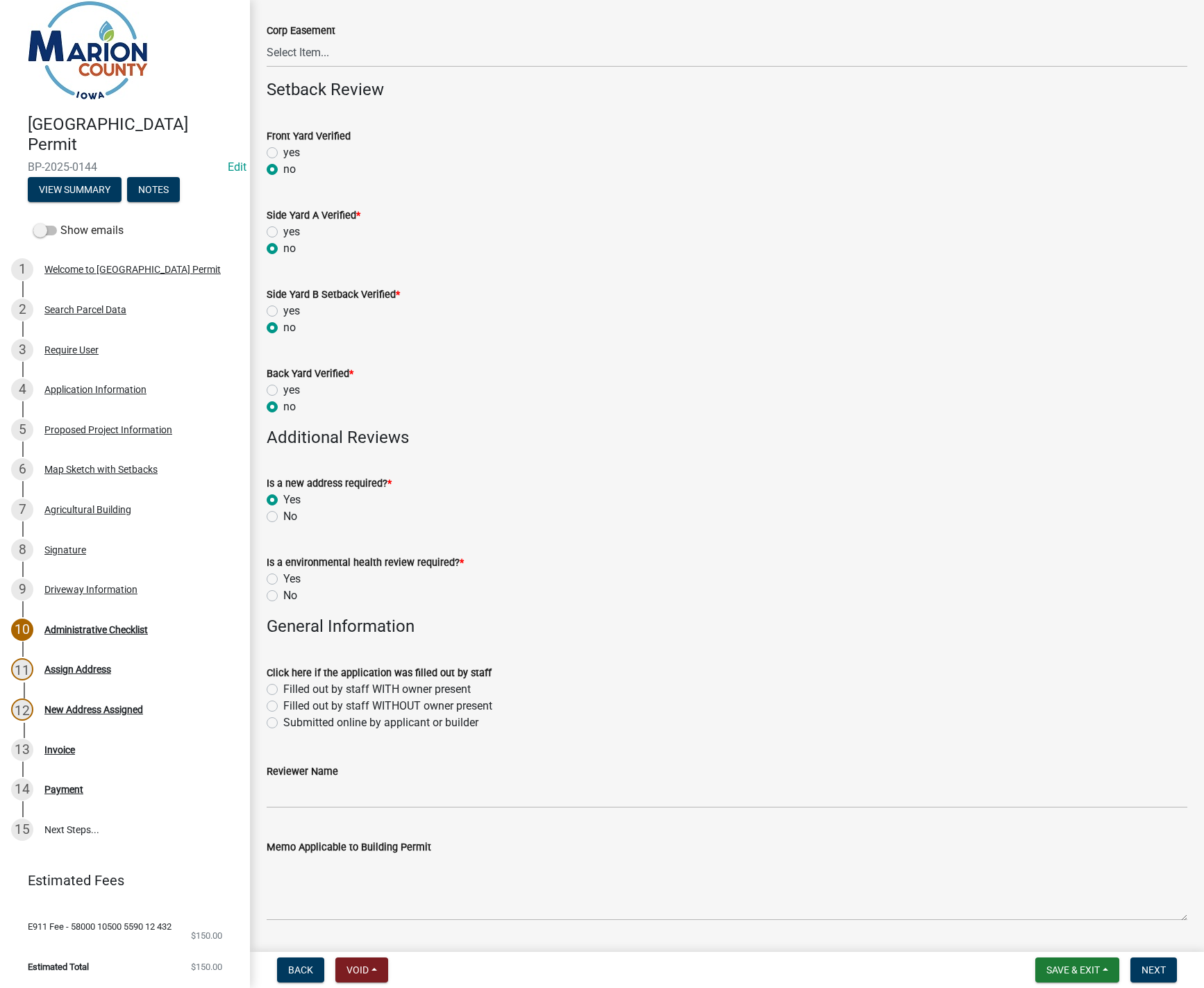
click at [283, 594] on label "No" at bounding box center [290, 596] width 14 height 16
click at [283, 594] on input "No" at bounding box center [288, 592] width 9 height 9
radio input "true"
click at [283, 722] on label "Submitted online by applicant or builder" at bounding box center [380, 723] width 195 height 16
click at [283, 722] on input "Submitted online by applicant or builder" at bounding box center [288, 719] width 9 height 9
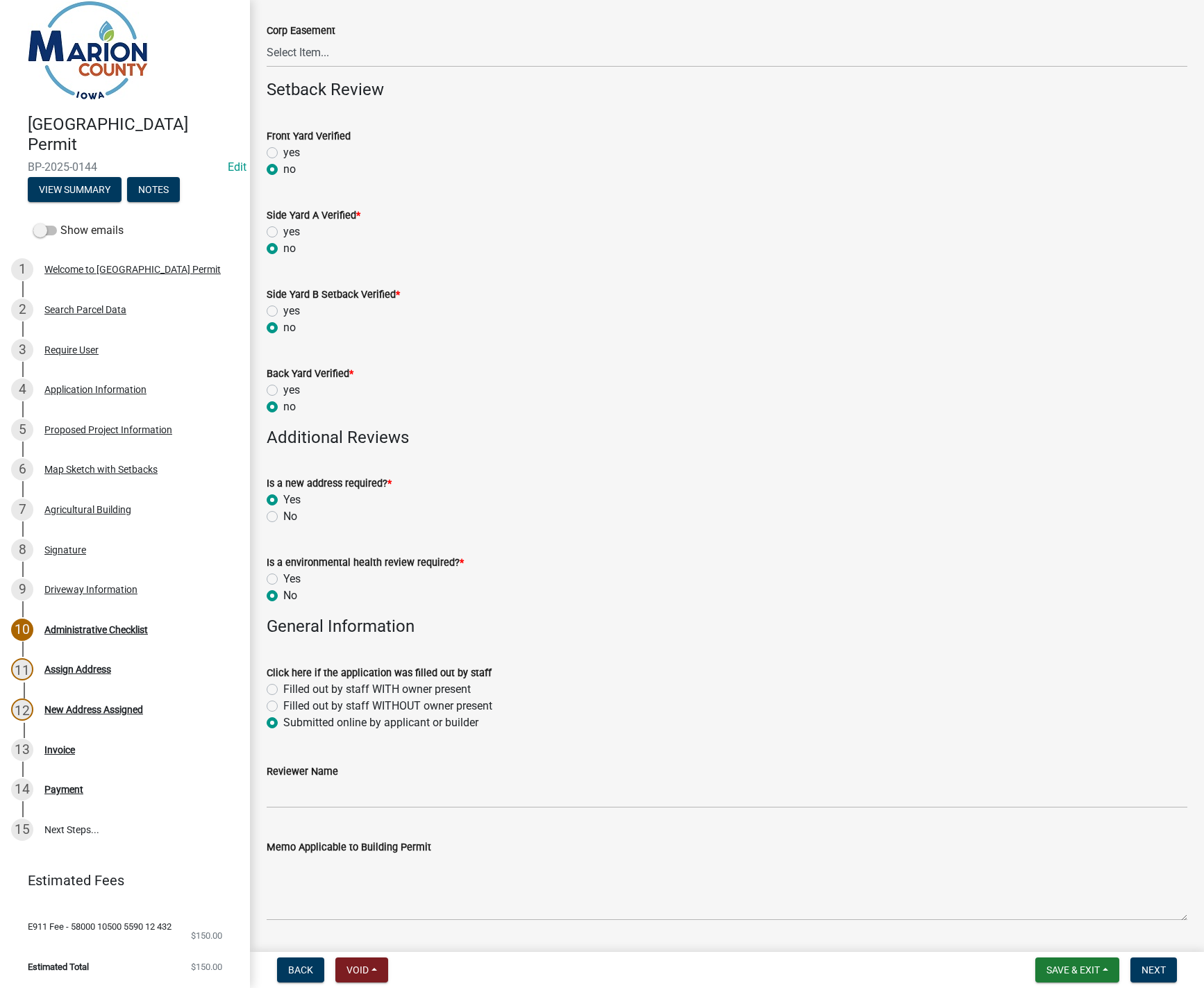
radio input "true"
click at [282, 802] on input "Reviewer Name" at bounding box center [726, 793] width 921 height 28
type input "MPoffenbarger"
click at [291, 871] on textarea "Memo Applicable to Building Permit" at bounding box center [726, 888] width 921 height 65
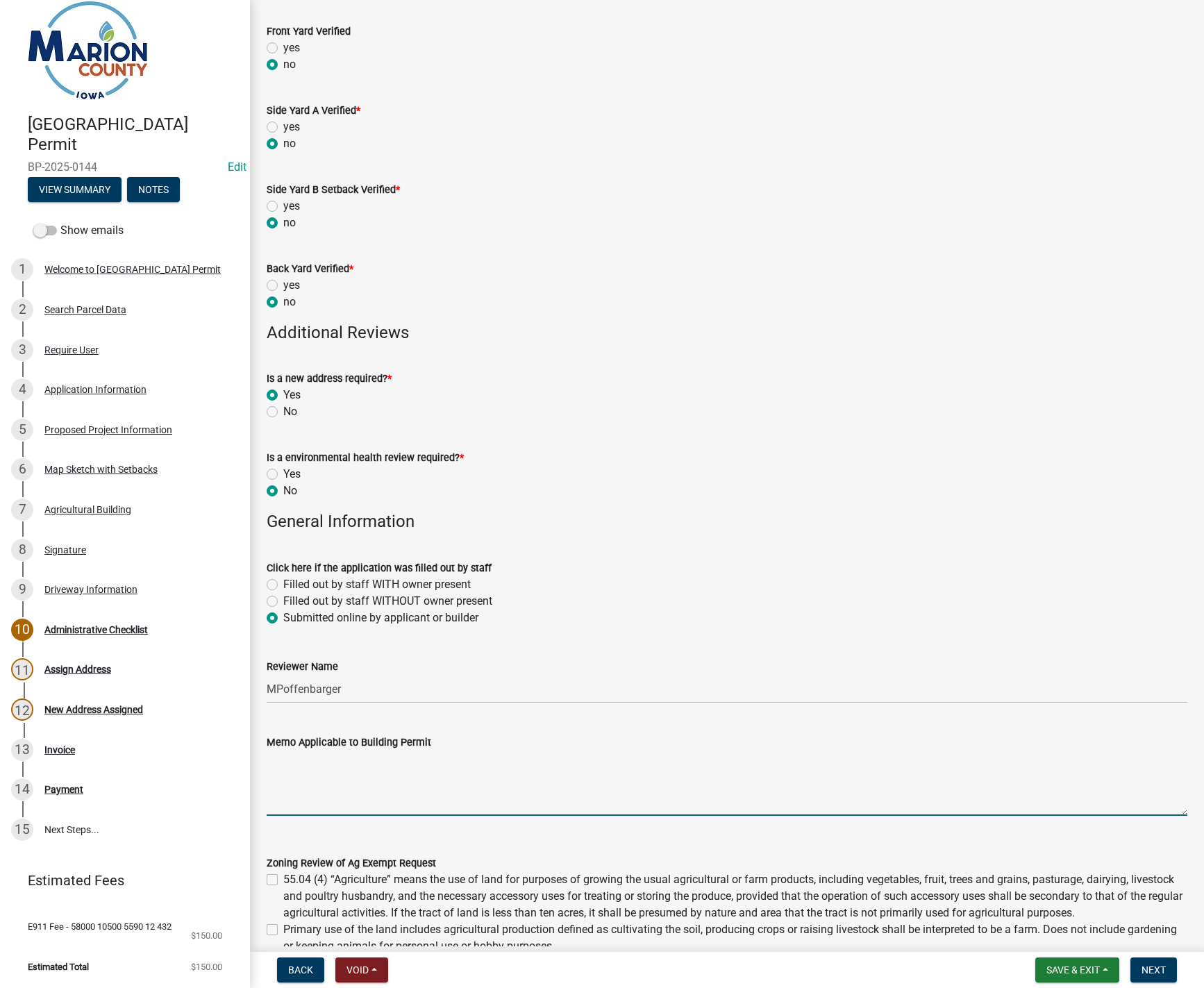
scroll to position [625, 0]
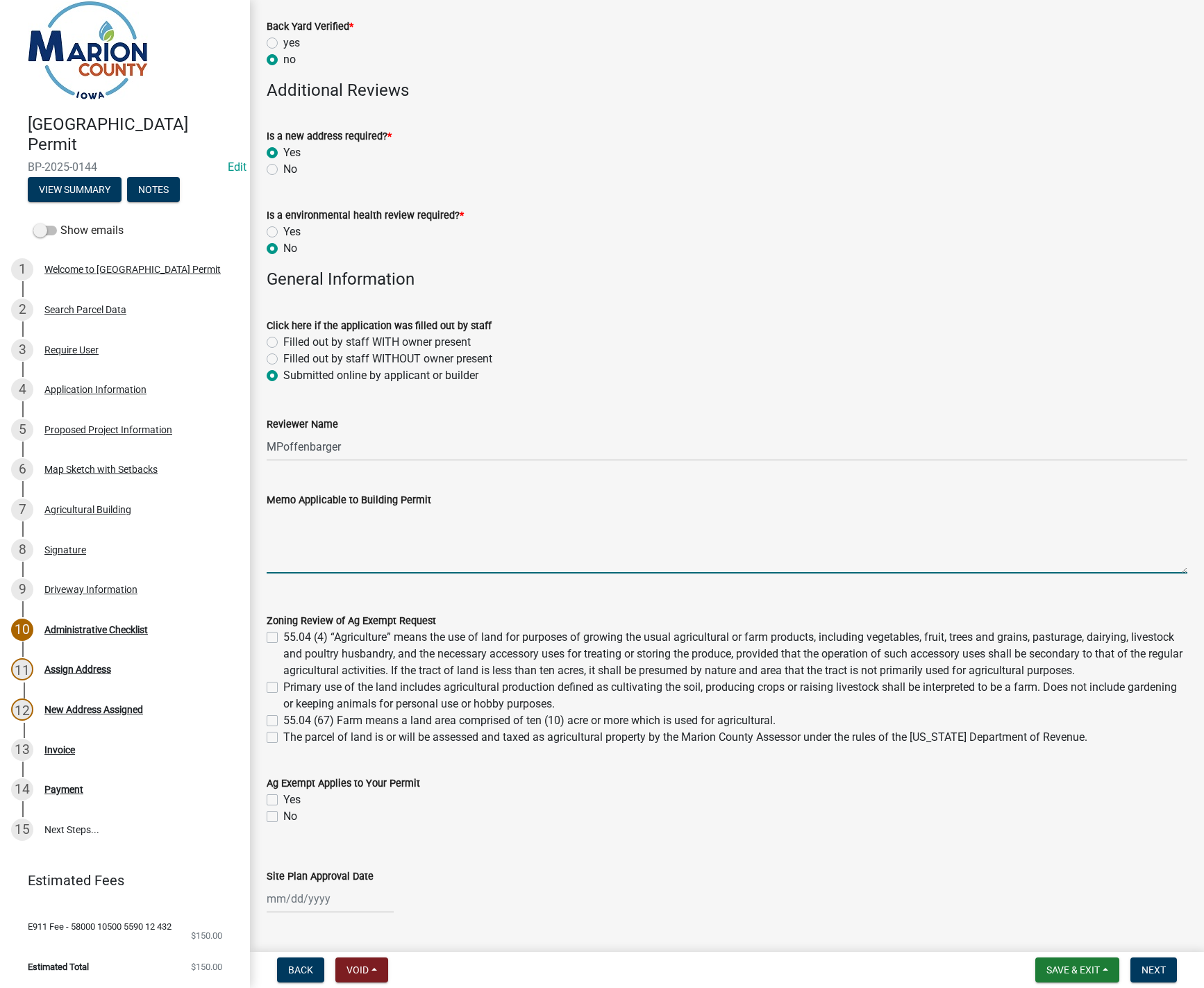
click at [283, 638] on label "55.04 (4) “Agriculture” means the use of land for purposes of growing the usual…" at bounding box center [735, 654] width 903 height 50
click at [283, 638] on input "55.04 (4) “Agriculture” means the use of land for purposes of growing the usual…" at bounding box center [288, 634] width 9 height 9
checkbox input "true"
checkbox input "false"
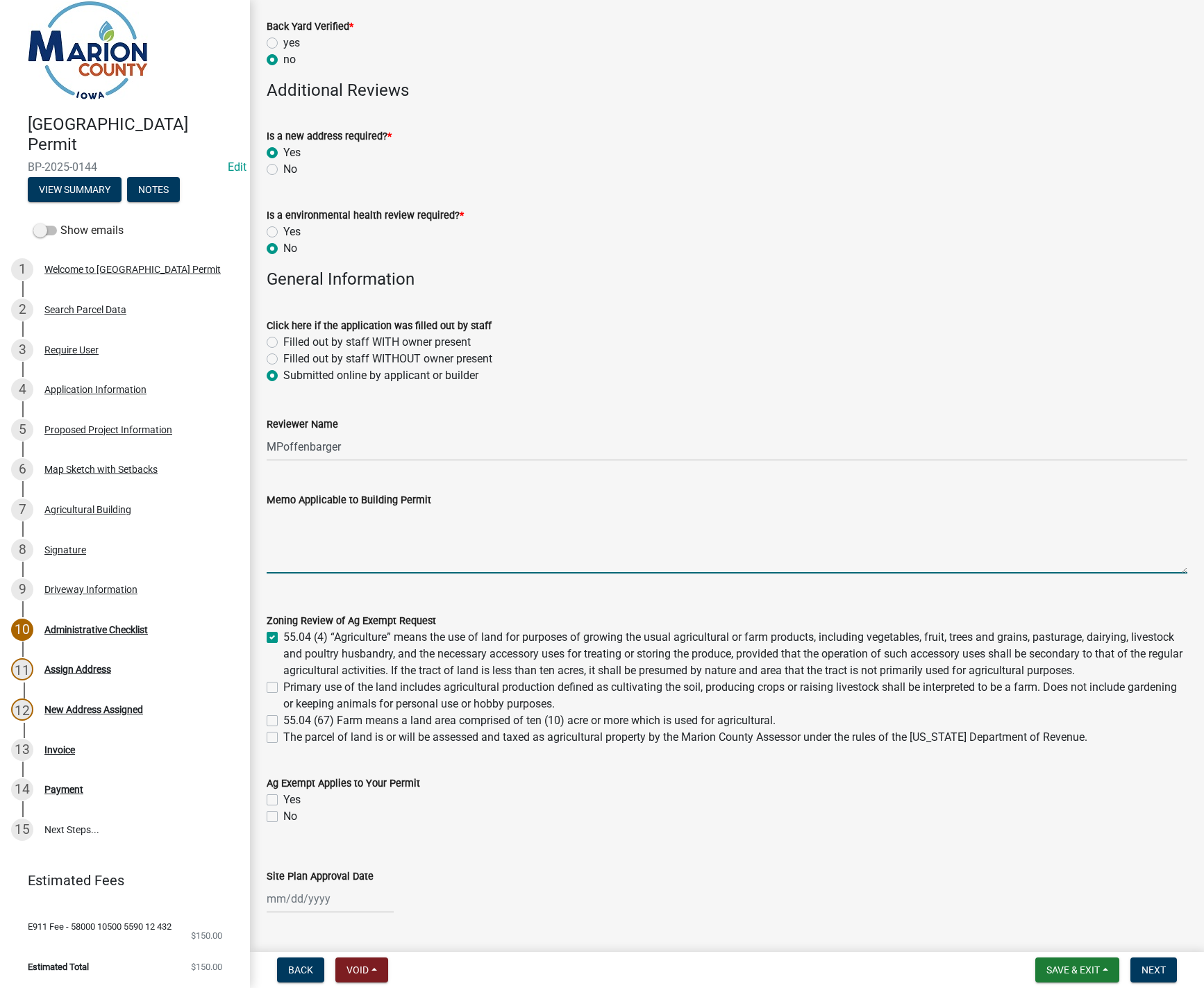
checkbox input "false"
click at [283, 687] on label "Primary use of the land includes agricultural production defined as cultivating…" at bounding box center [735, 695] width 903 height 34
click at [283, 687] on input "Primary use of the land includes agricultural production defined as cultivating…" at bounding box center [288, 684] width 9 height 9
checkbox input "true"
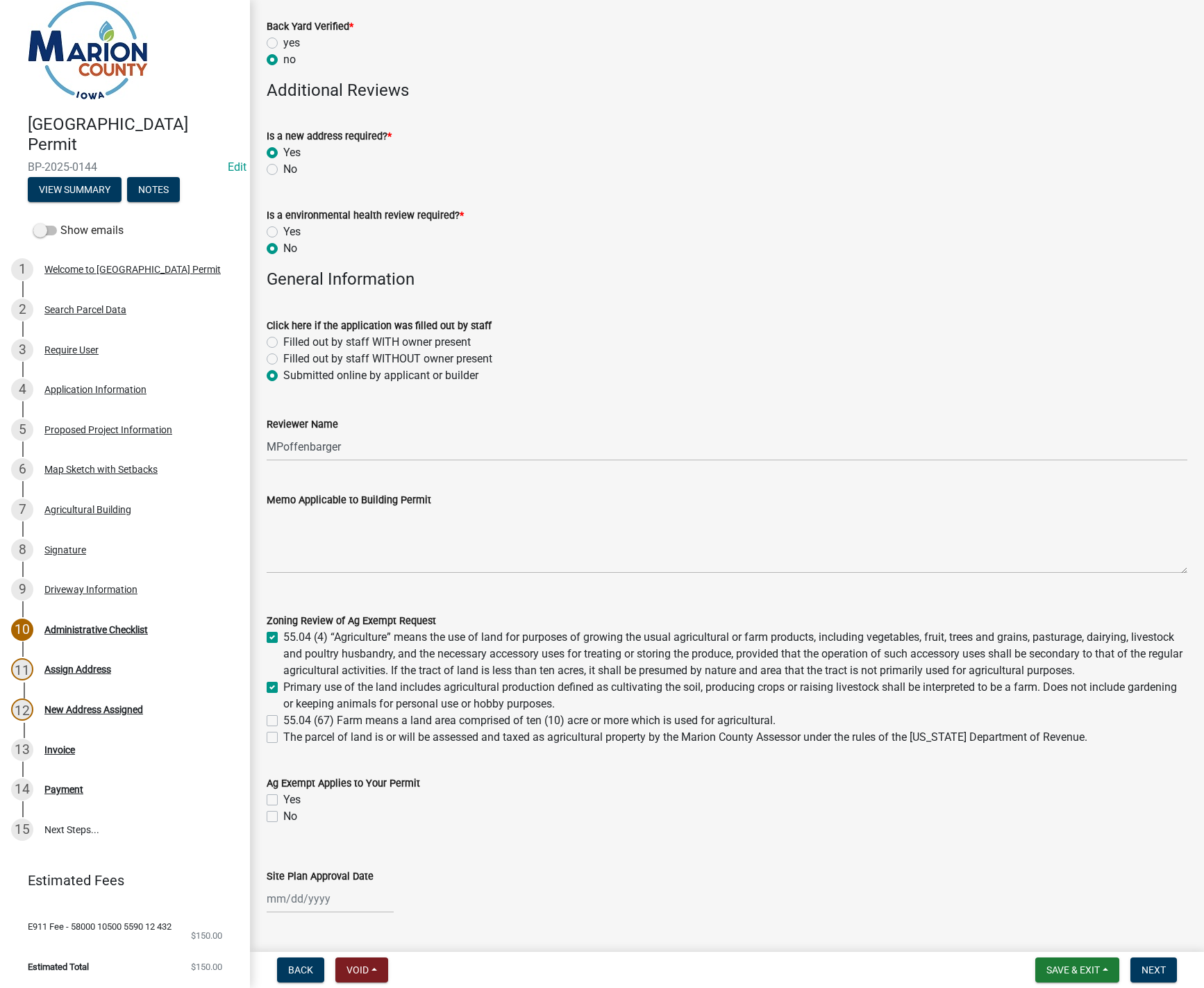
checkbox input "true"
checkbox input "false"
click at [283, 724] on label "55.04 (67) Farm means a land area comprised of ten (10) acre or more which is u…" at bounding box center [530, 721] width 492 height 16
click at [283, 722] on input "55.04 (67) Farm means a land area comprised of ten (10) acre or more which is u…" at bounding box center [288, 717] width 9 height 9
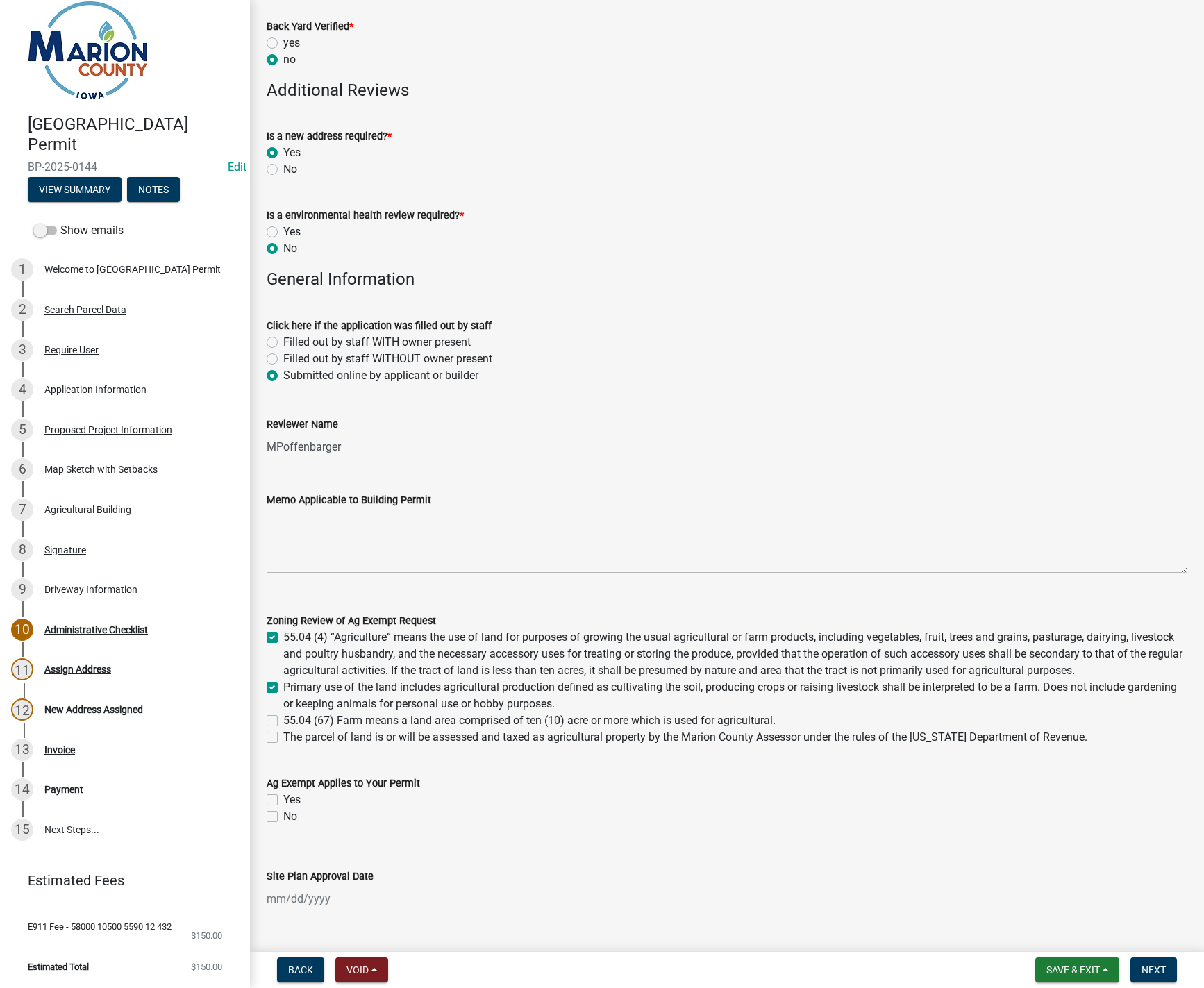
checkbox input "true"
click at [283, 742] on label "The parcel of land is or will be assessed and taxed as agricultural property by…" at bounding box center [685, 737] width 804 height 16
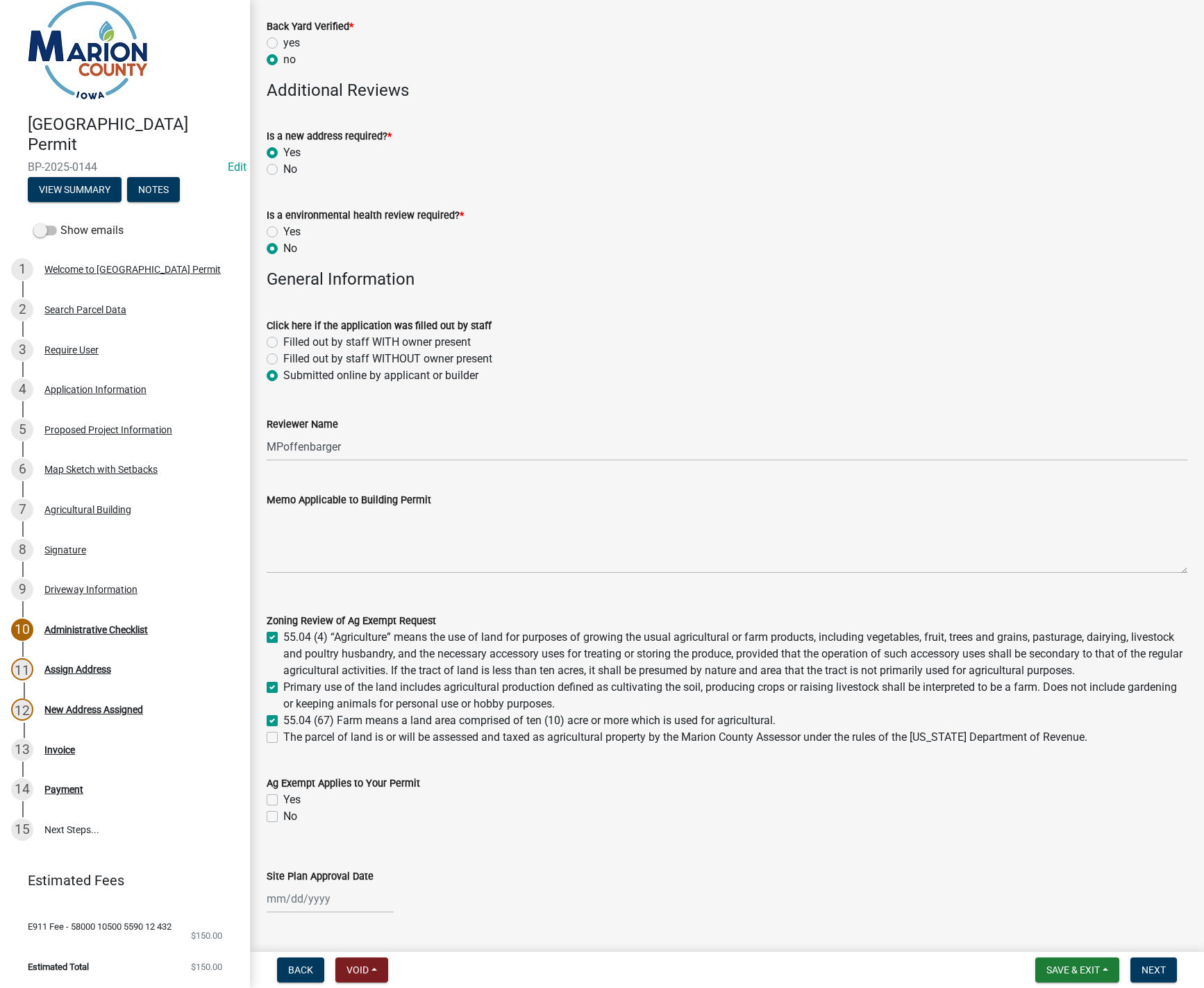
click at [283, 738] on input "The parcel of land is or will be assessed and taxed as agricultural property by…" at bounding box center [288, 734] width 9 height 9
checkbox input "true"
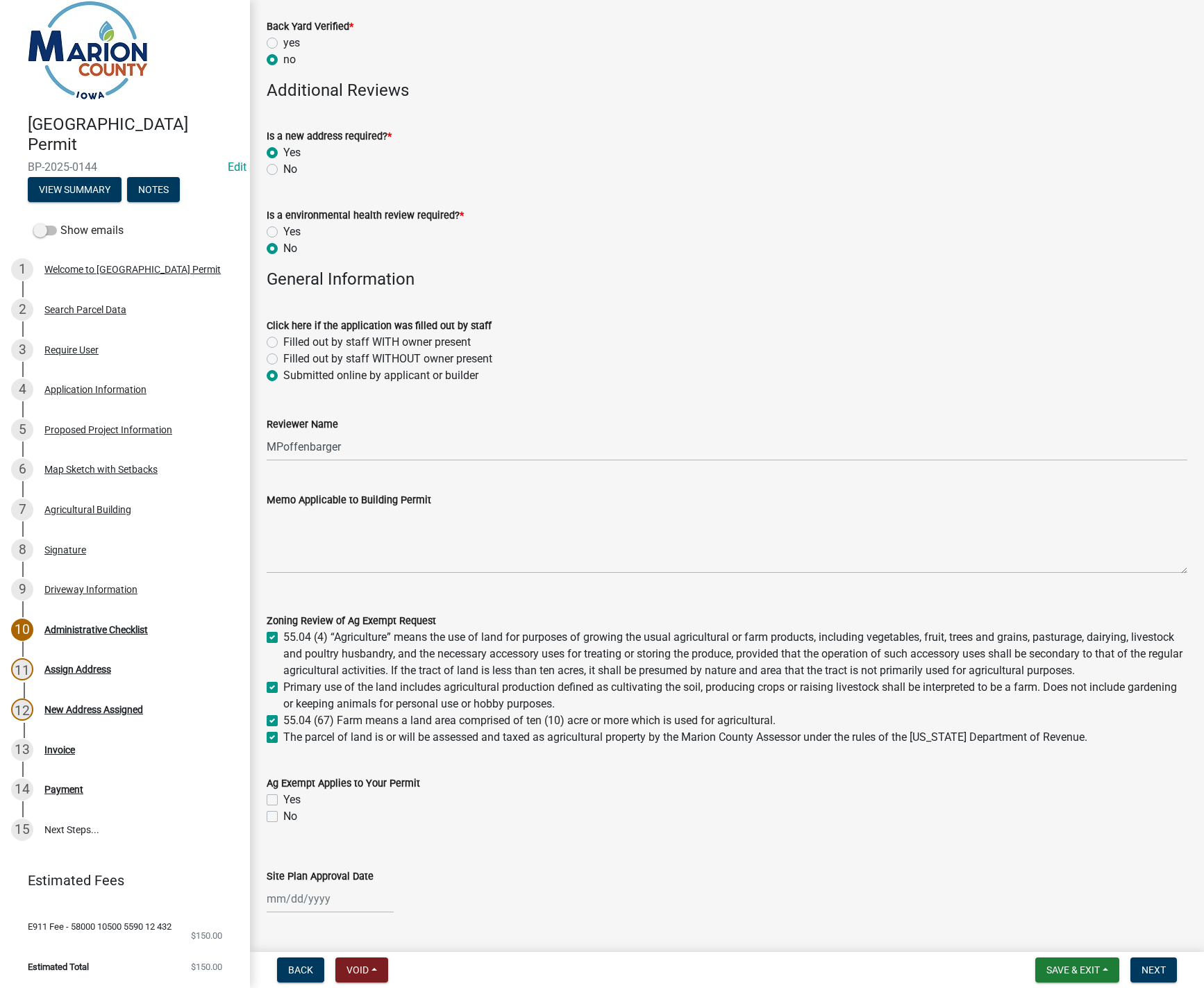
checkbox input "true"
click at [283, 797] on label "Yes" at bounding box center [291, 800] width 17 height 16
click at [283, 797] on input "Yes" at bounding box center [288, 796] width 9 height 9
checkbox input "true"
checkbox input "false"
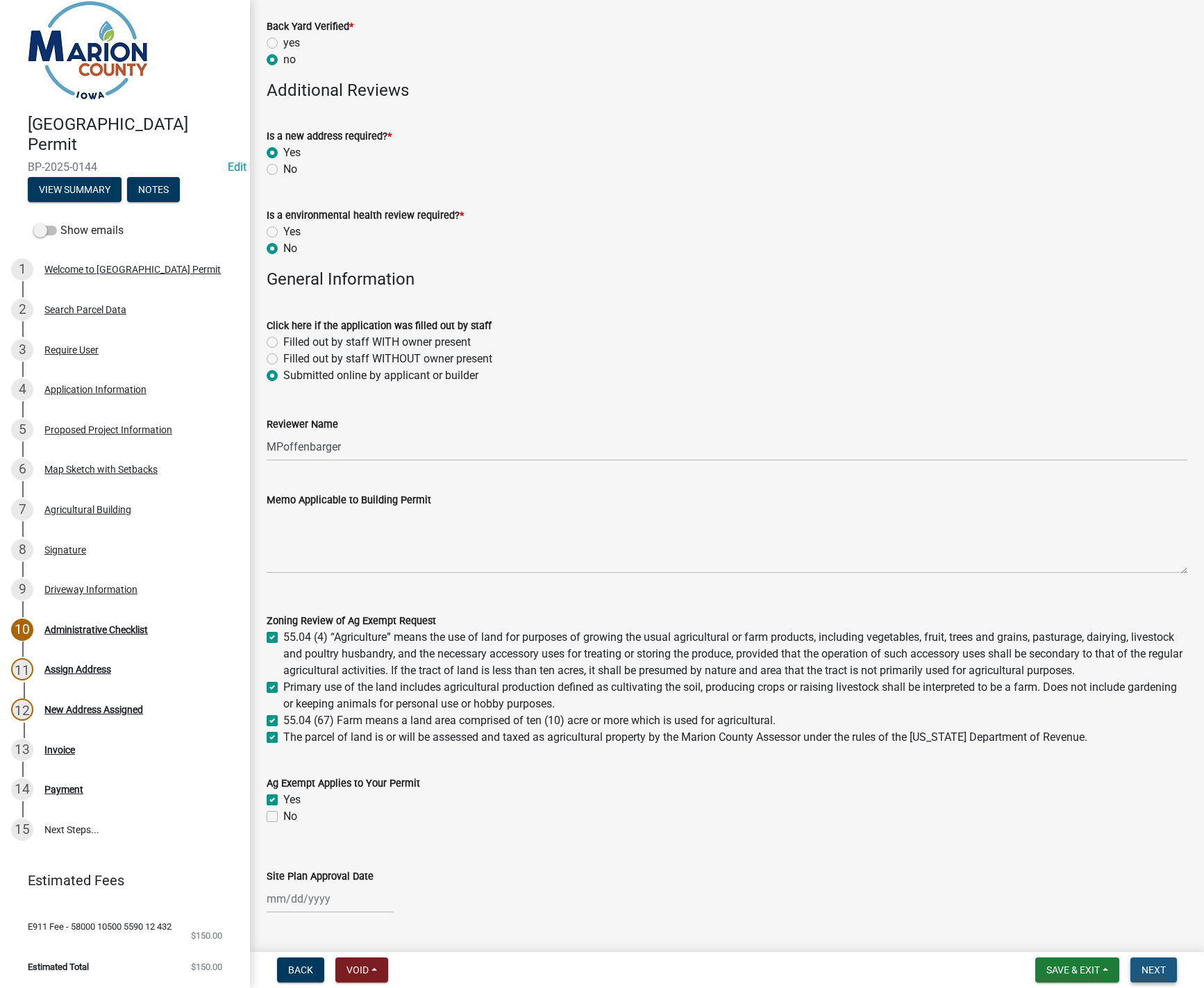
click at [1150, 978] on button "Next" at bounding box center [1152, 970] width 46 height 25
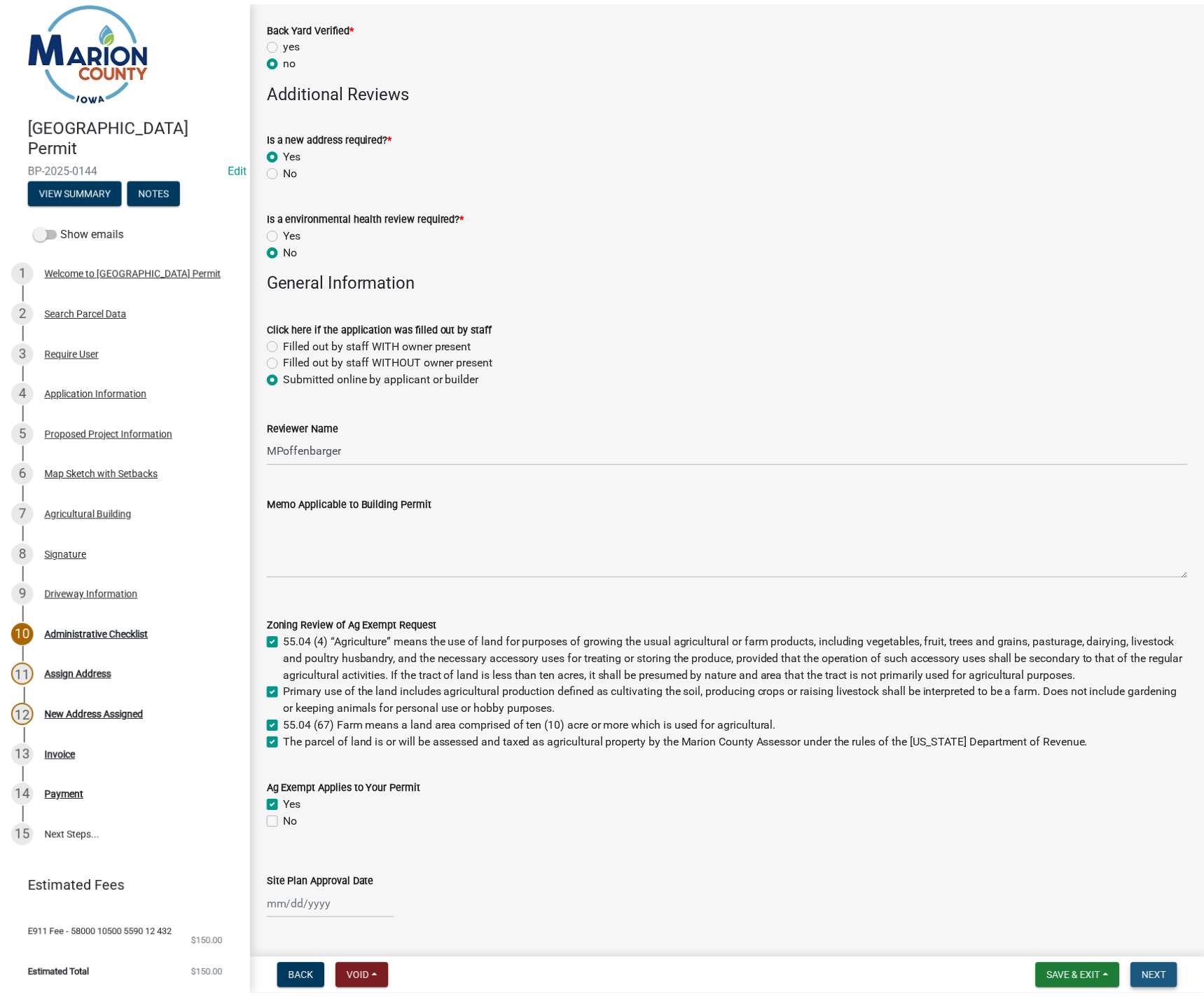
scroll to position [0, 0]
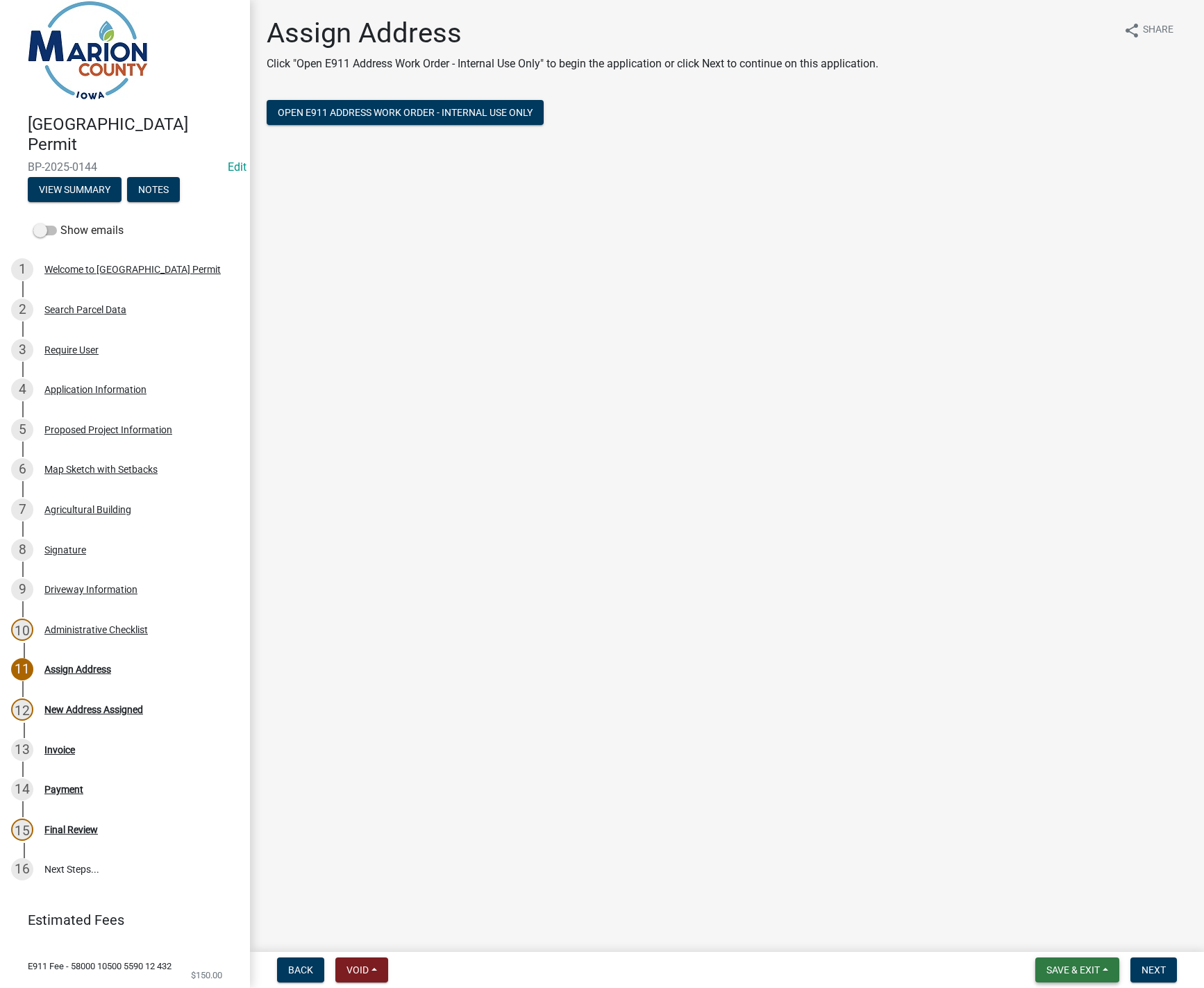
click at [1095, 977] on button "Save & Exit" at bounding box center [1076, 970] width 84 height 25
click at [1074, 937] on button "Save & Exit" at bounding box center [1063, 934] width 111 height 34
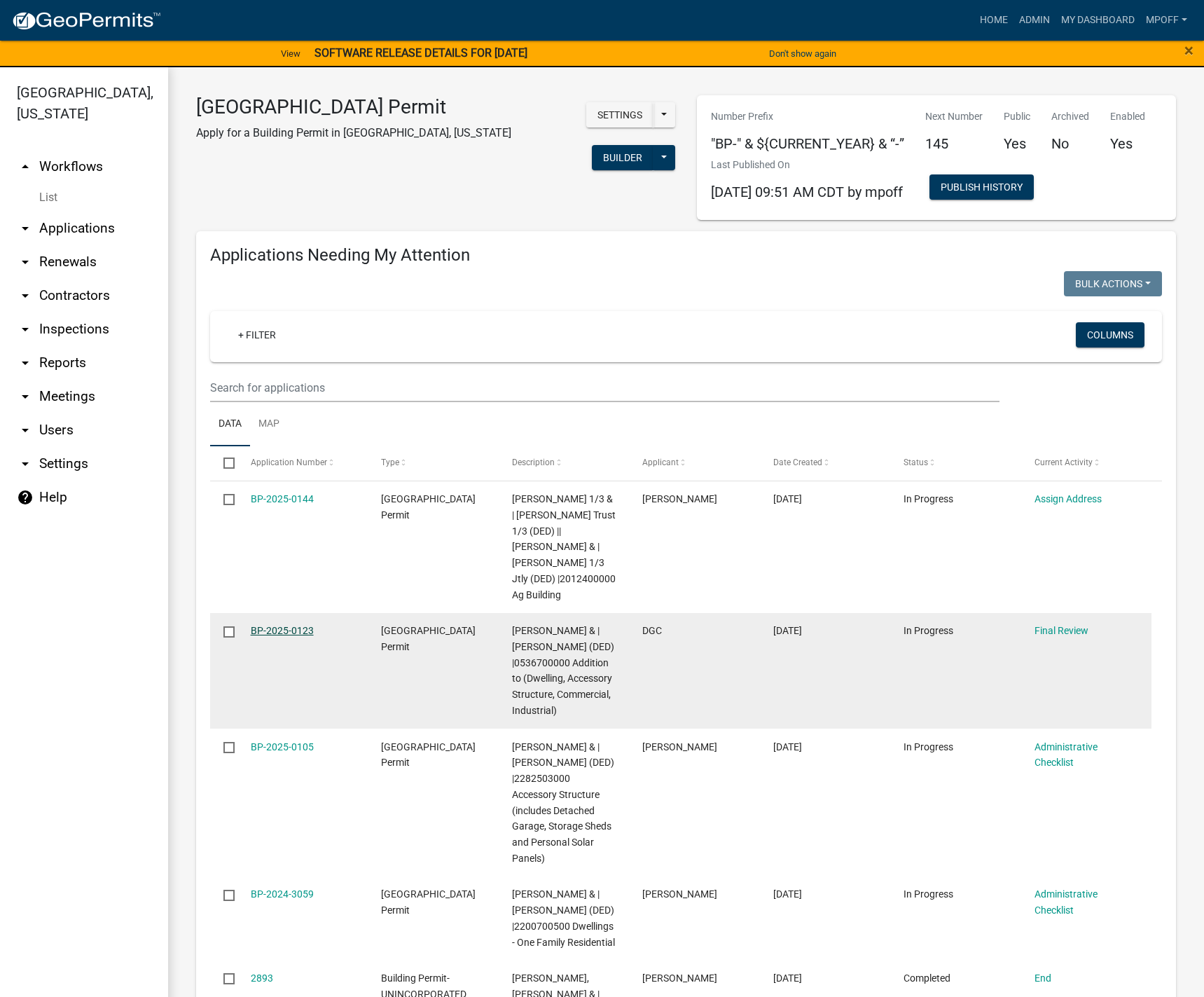
click at [287, 625] on link "BP-2025-0123" at bounding box center [281, 631] width 63 height 11
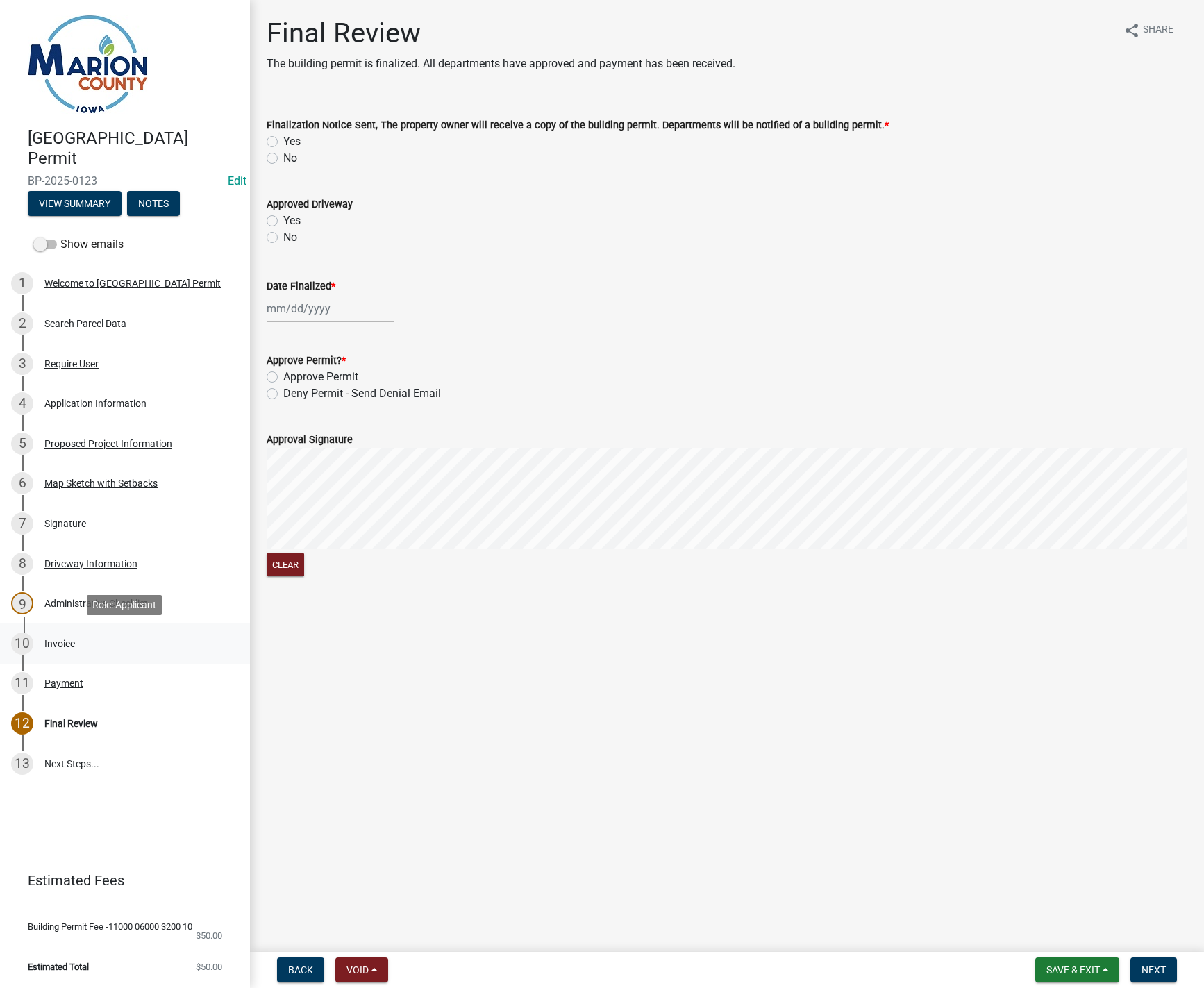
click at [57, 641] on div "Invoice" at bounding box center [60, 643] width 31 height 10
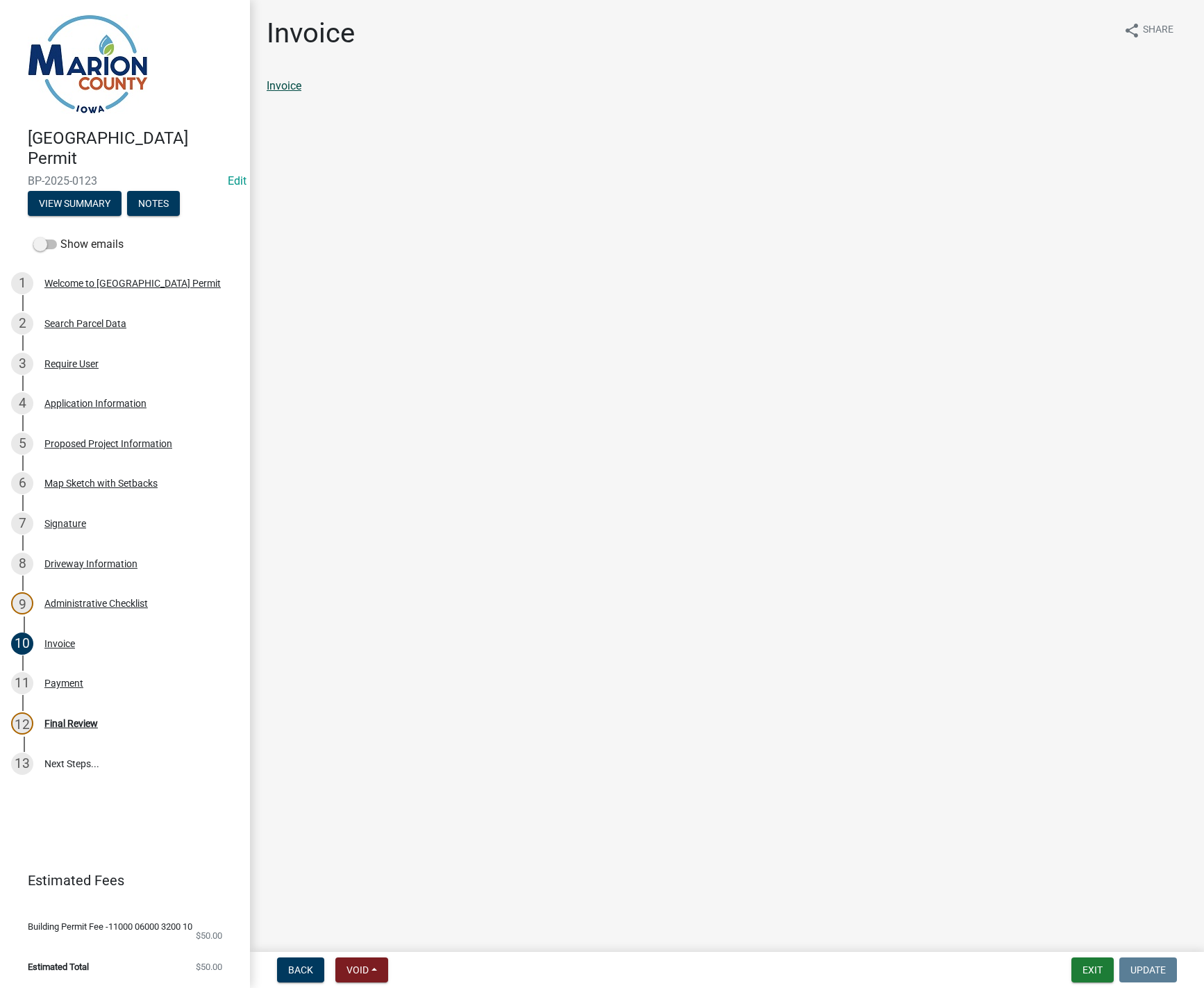
click at [281, 82] on link "Invoice" at bounding box center [283, 85] width 34 height 14
click at [49, 683] on div "Payment" at bounding box center [63, 683] width 39 height 10
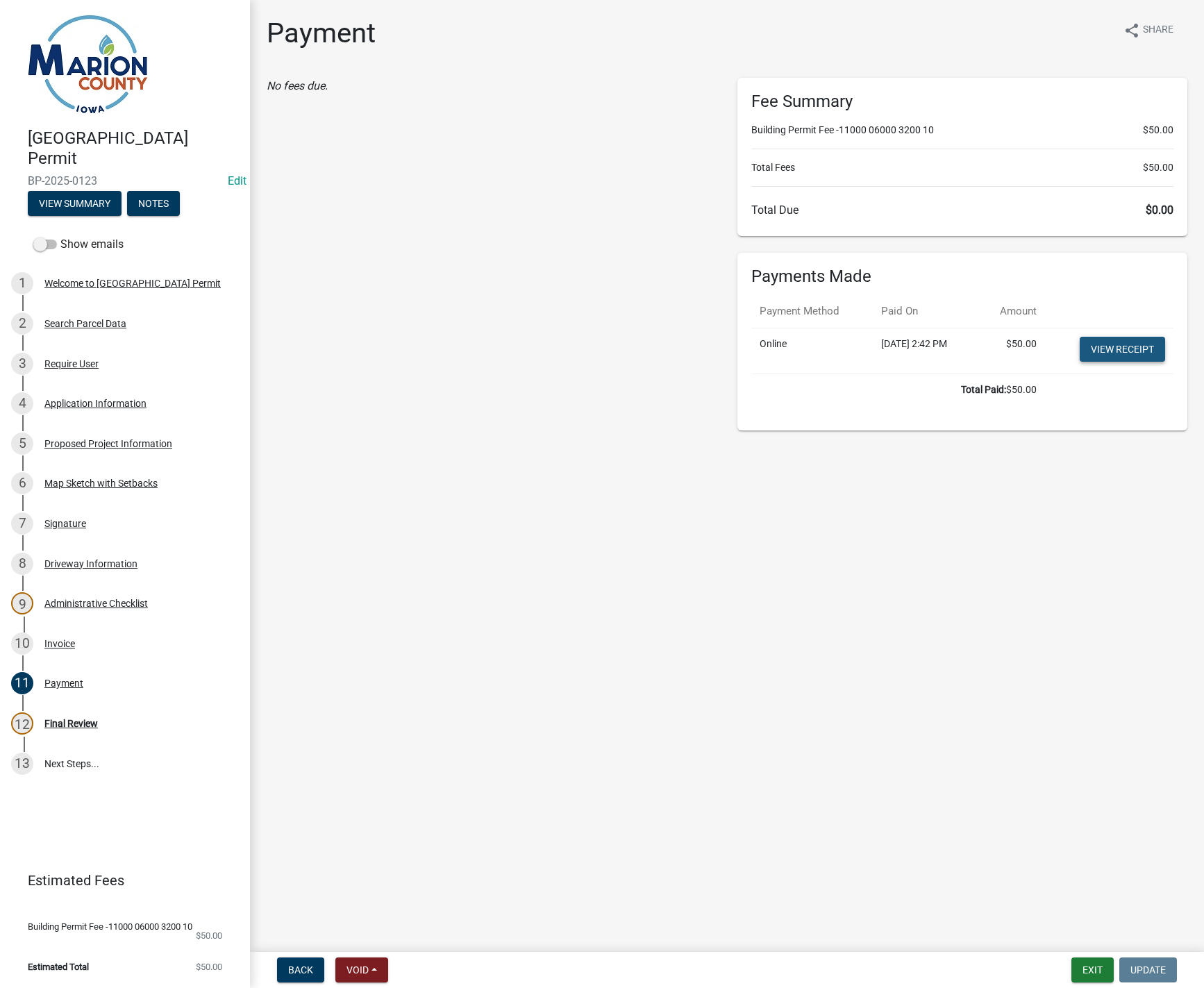
click at [1124, 341] on link "View receipt" at bounding box center [1122, 350] width 85 height 25
click at [76, 730] on div "12 Final Review" at bounding box center [119, 724] width 216 height 23
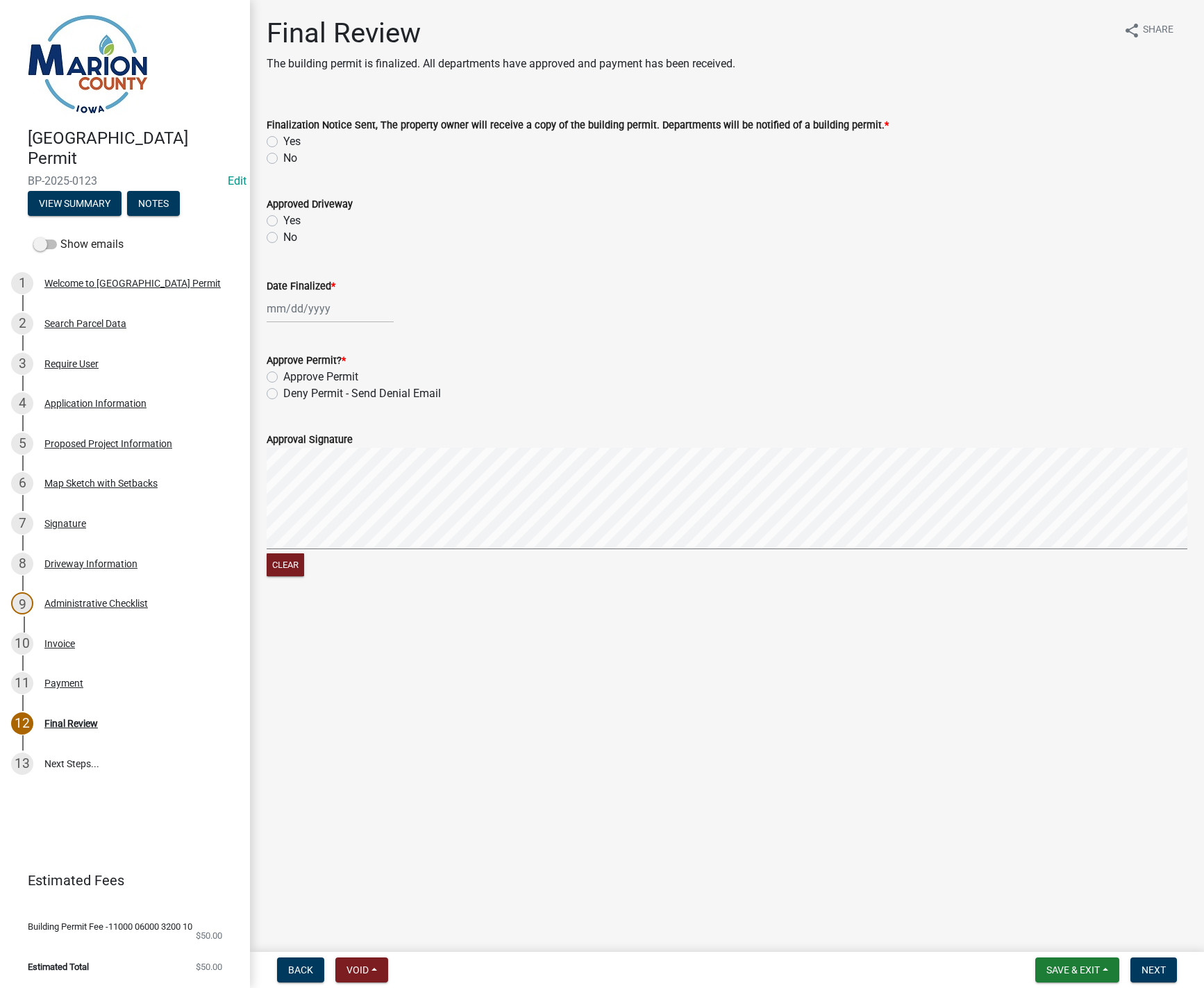
click at [283, 140] on label "Yes" at bounding box center [291, 141] width 17 height 16
click at [283, 140] on input "Yes" at bounding box center [288, 138] width 9 height 9
radio input "true"
click at [277, 305] on div at bounding box center [330, 308] width 127 height 28
select select "9"
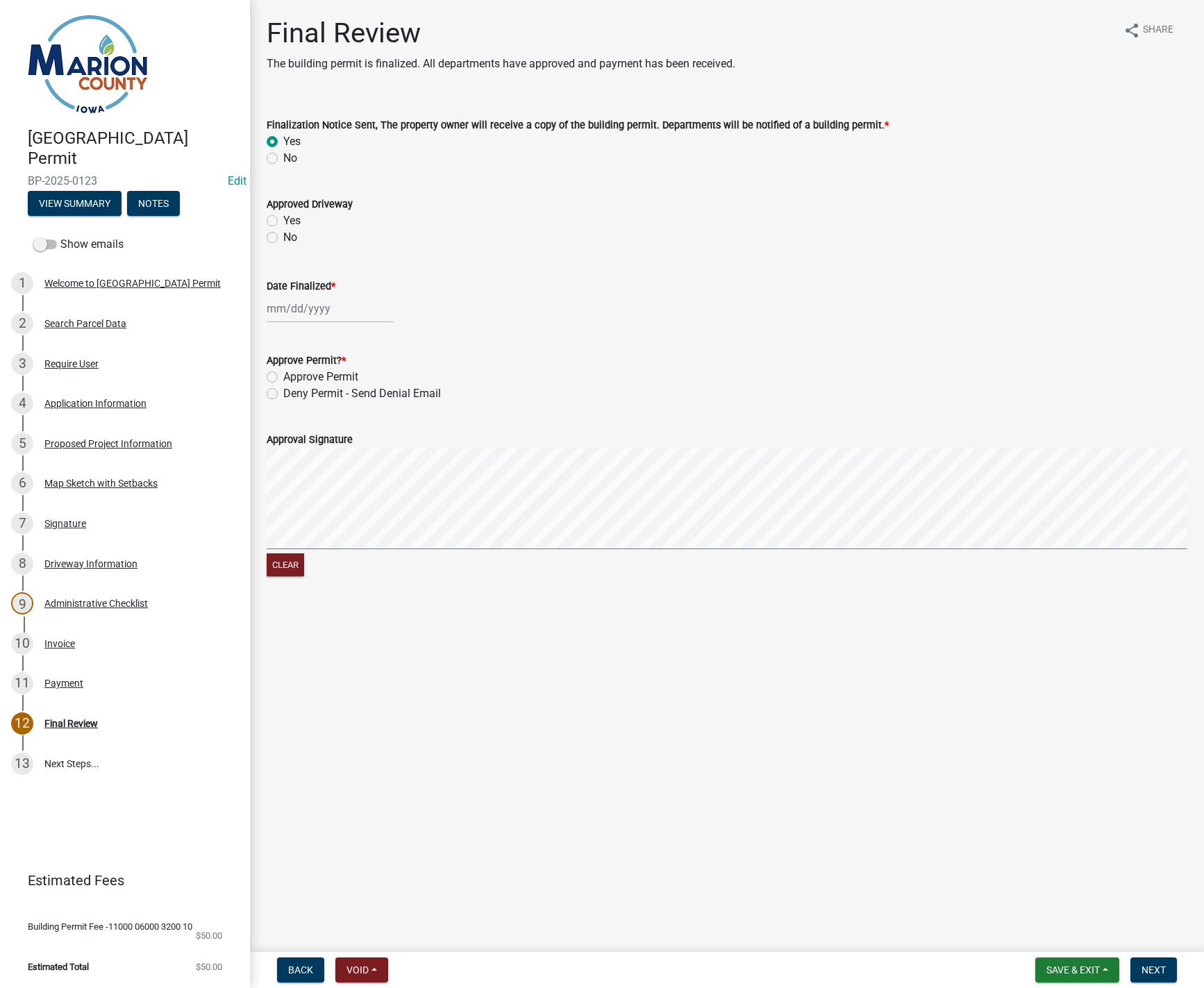
select select "2025"
click at [278, 407] on div "8" at bounding box center [280, 405] width 23 height 23
type input "[DATE]"
click at [283, 375] on label "Approve Permit" at bounding box center [320, 377] width 75 height 16
click at [283, 375] on input "Approve Permit" at bounding box center [288, 373] width 9 height 9
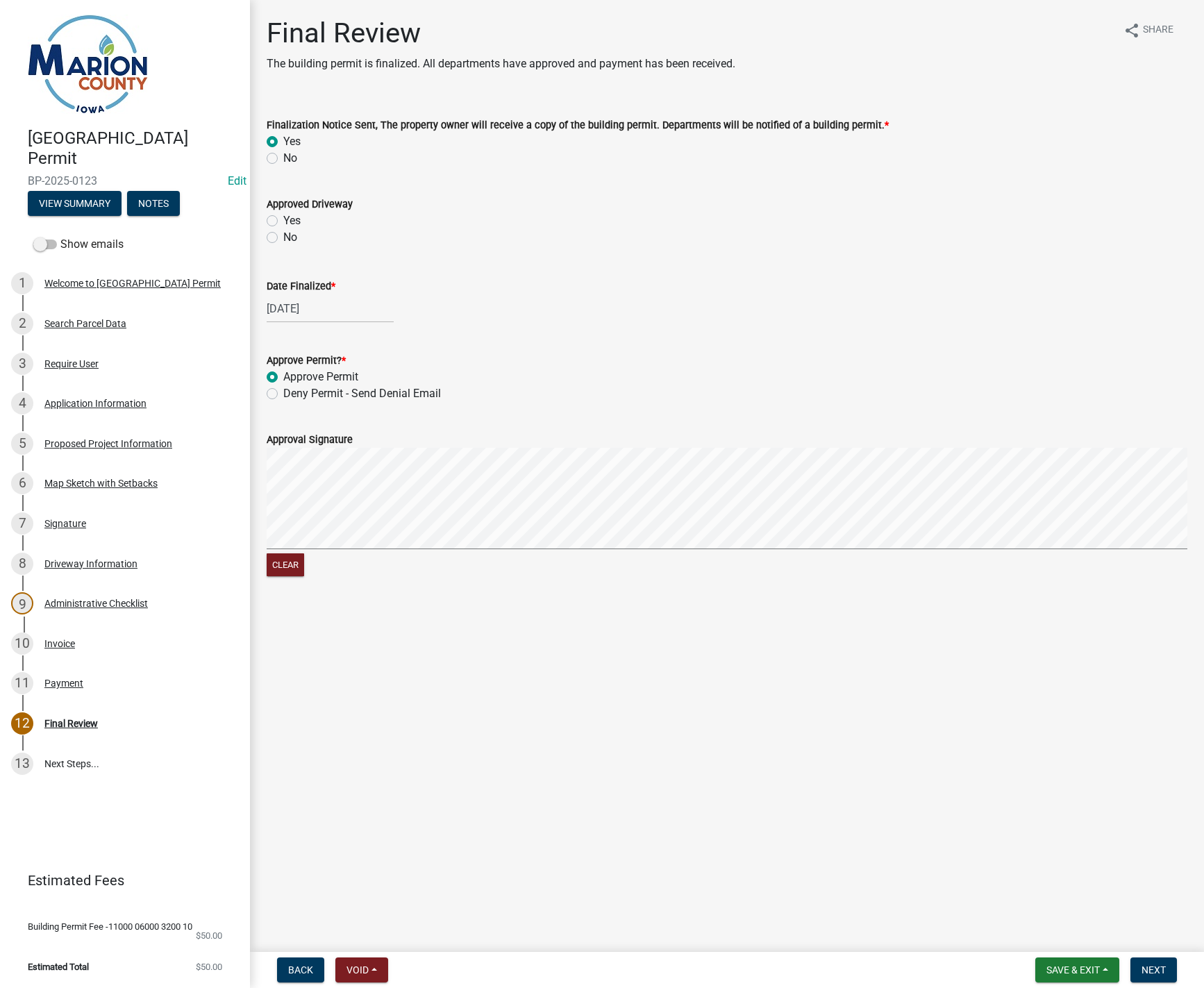
radio input "true"
click at [392, 481] on form "Approval Signature Clear" at bounding box center [726, 497] width 921 height 165
click at [1162, 977] on button "Next" at bounding box center [1152, 970] width 46 height 25
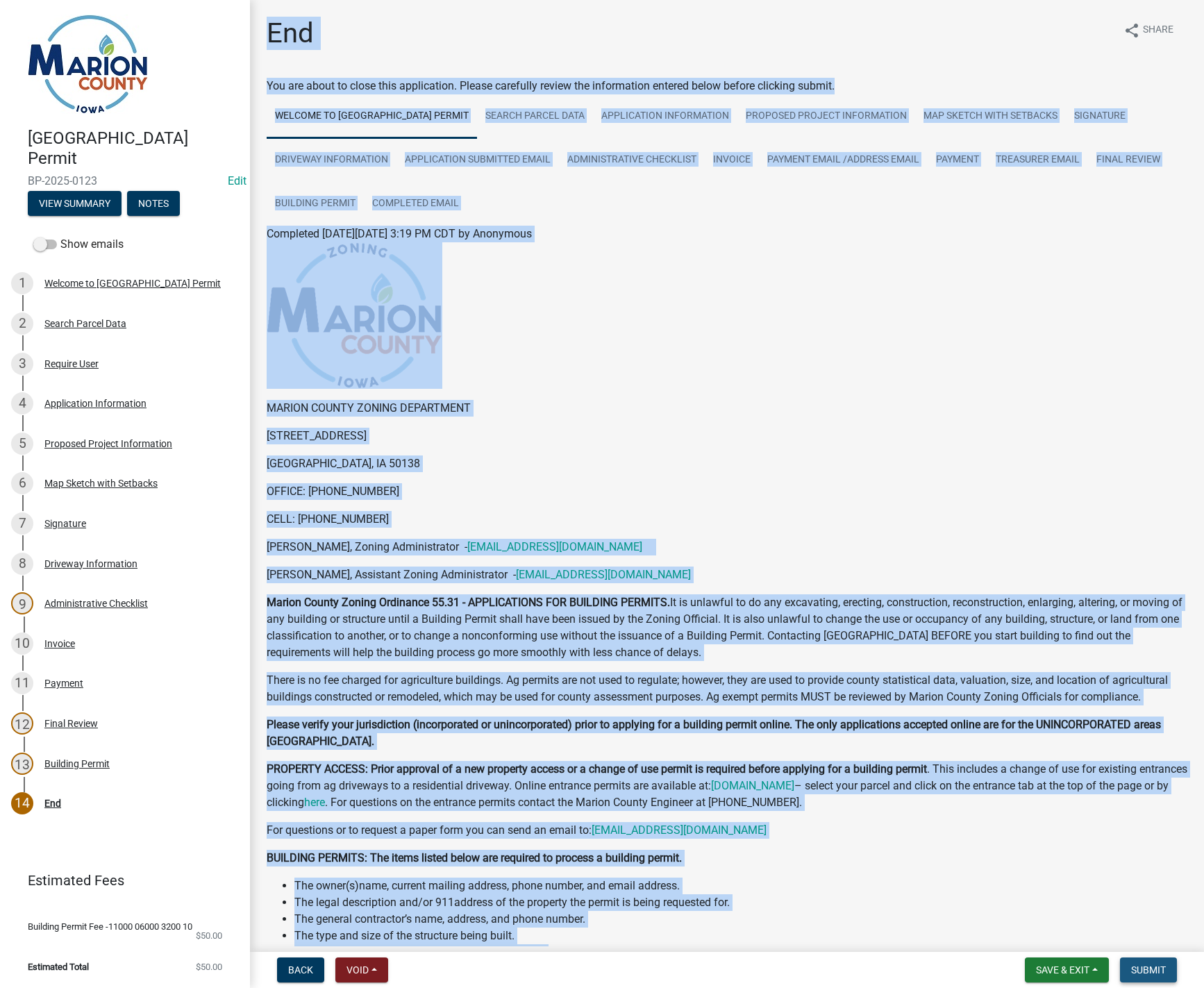
click at [1132, 963] on button "Submit" at bounding box center [1148, 970] width 57 height 25
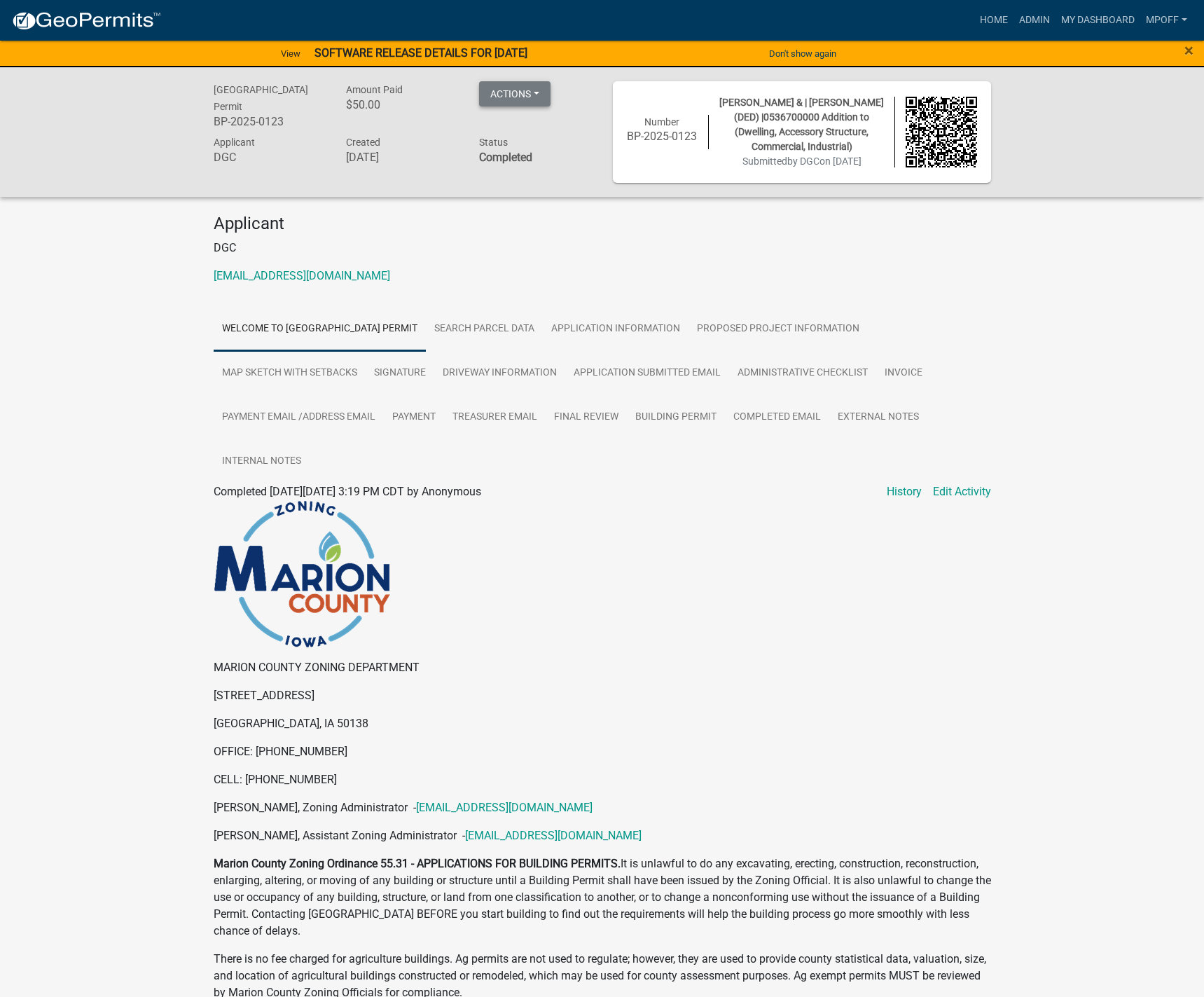
click at [515, 97] on button "Actions" at bounding box center [514, 94] width 71 height 26
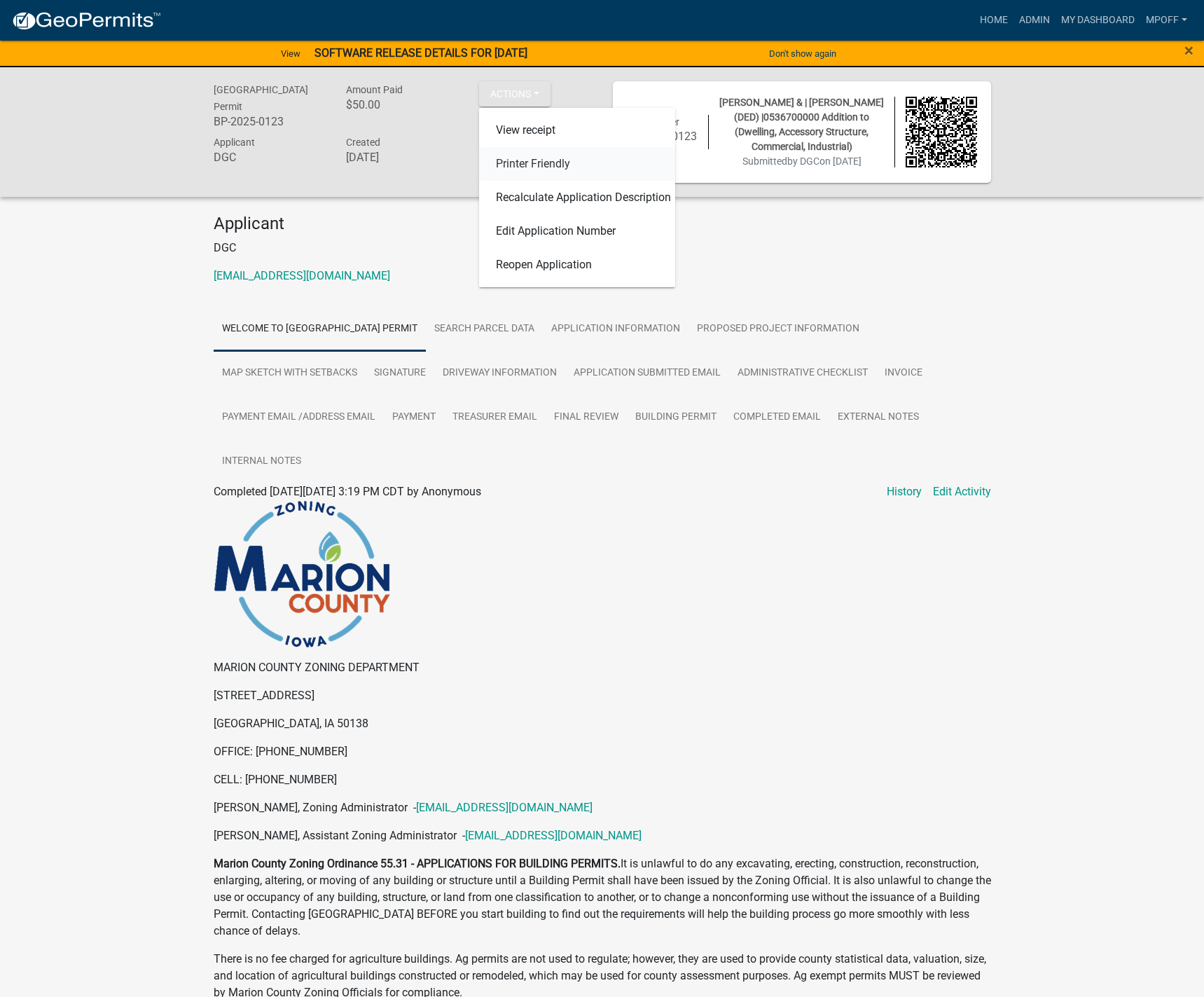
click at [522, 156] on link "Printer Friendly" at bounding box center [576, 164] width 196 height 34
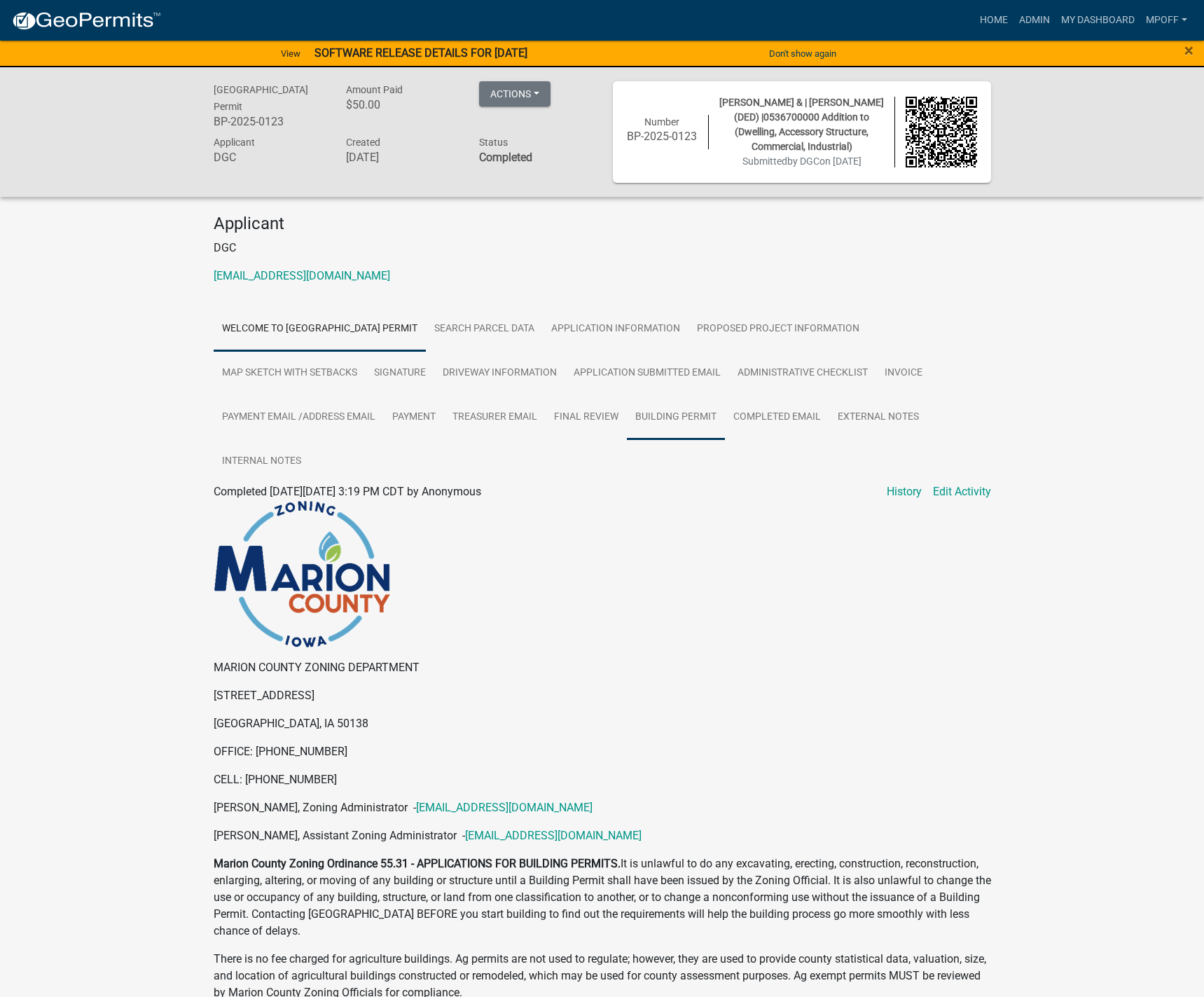
click at [659, 420] on link "Building Permit" at bounding box center [675, 417] width 98 height 45
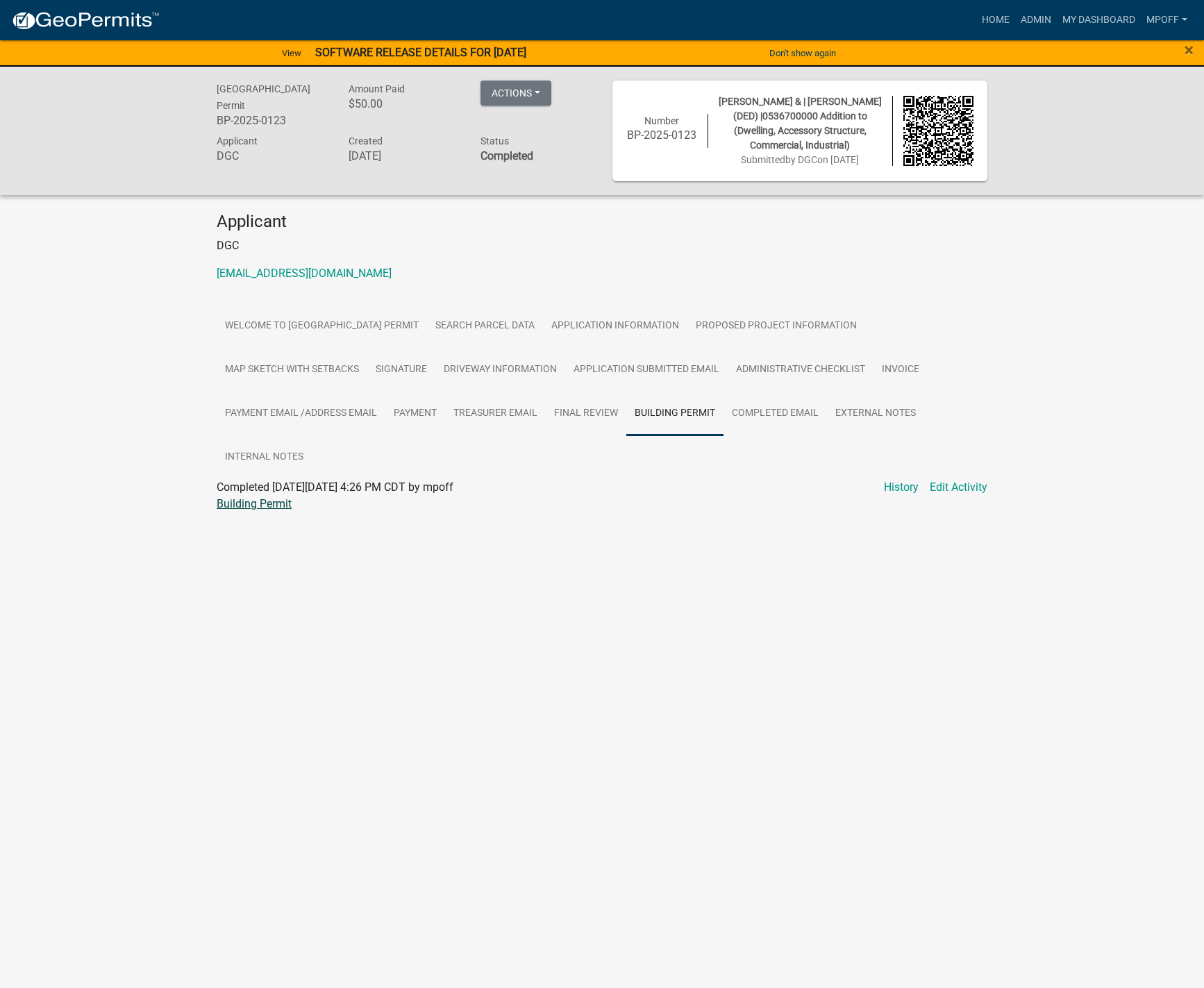
click at [245, 499] on link "Building Permit" at bounding box center [253, 504] width 75 height 14
click at [1024, 13] on link "Admin" at bounding box center [1036, 20] width 42 height 26
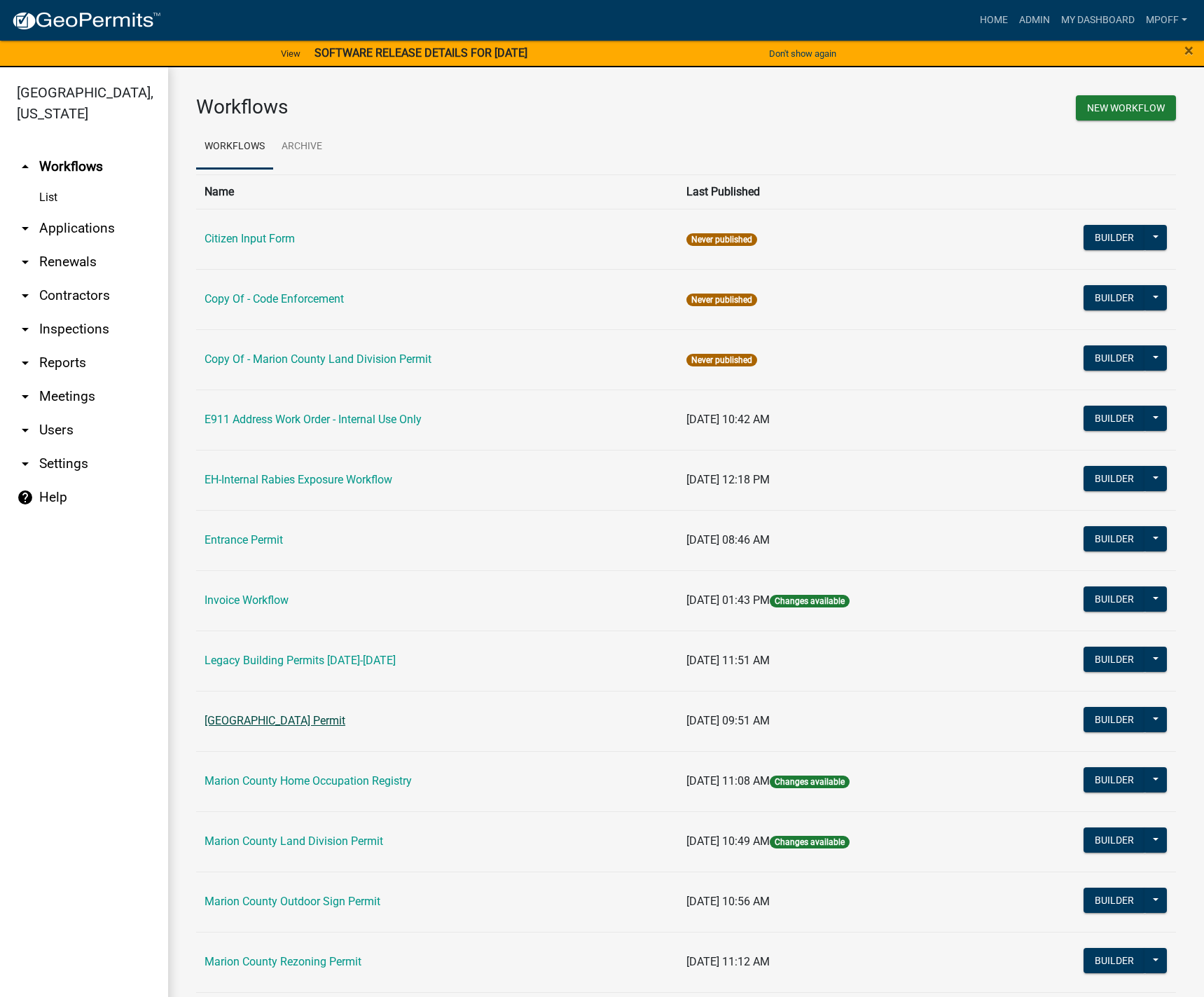
click at [268, 721] on link "[GEOGRAPHIC_DATA] Permit" at bounding box center [275, 720] width 141 height 14
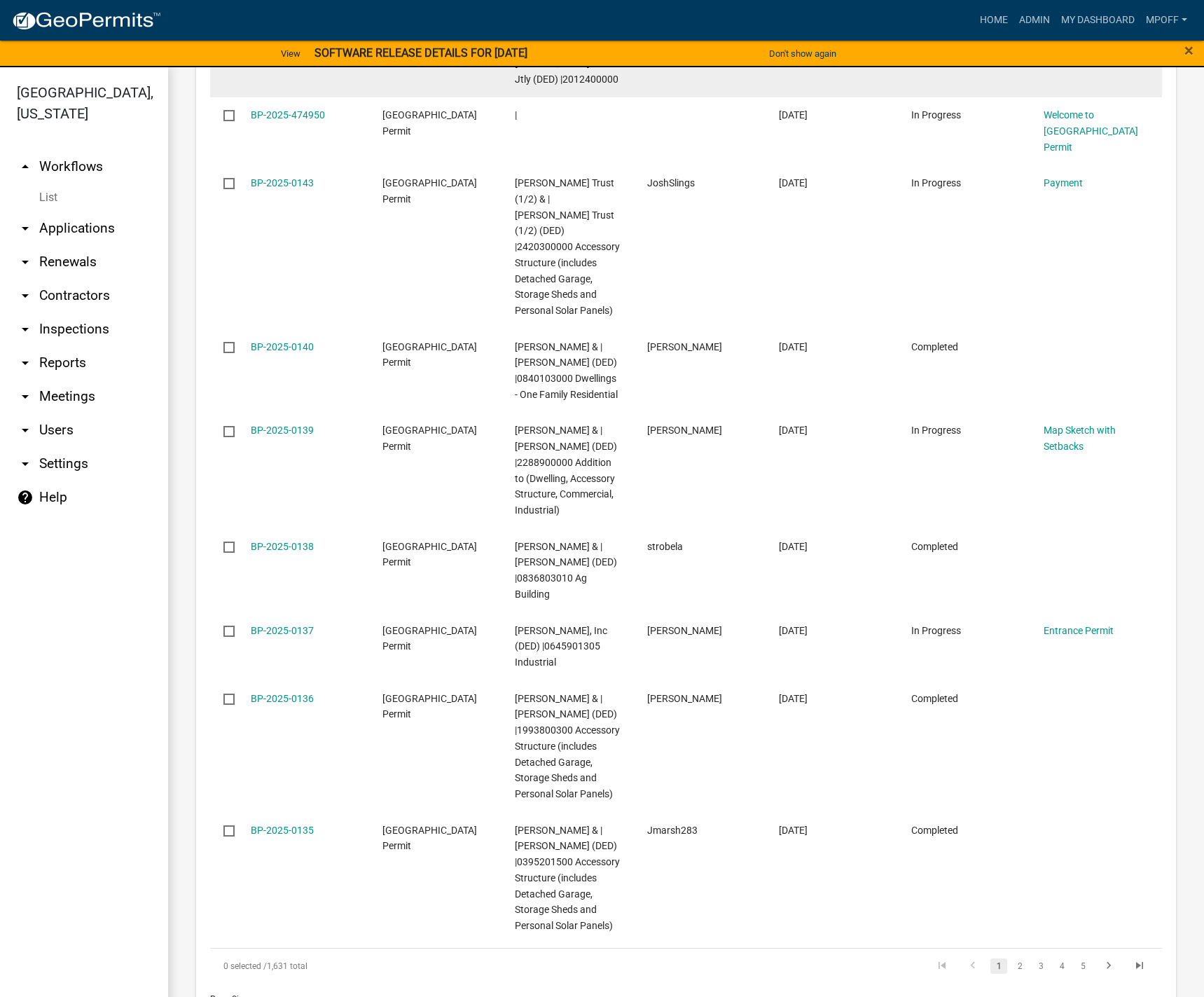
scroll to position [2363, 0]
